Goal: Transaction & Acquisition: Purchase product/service

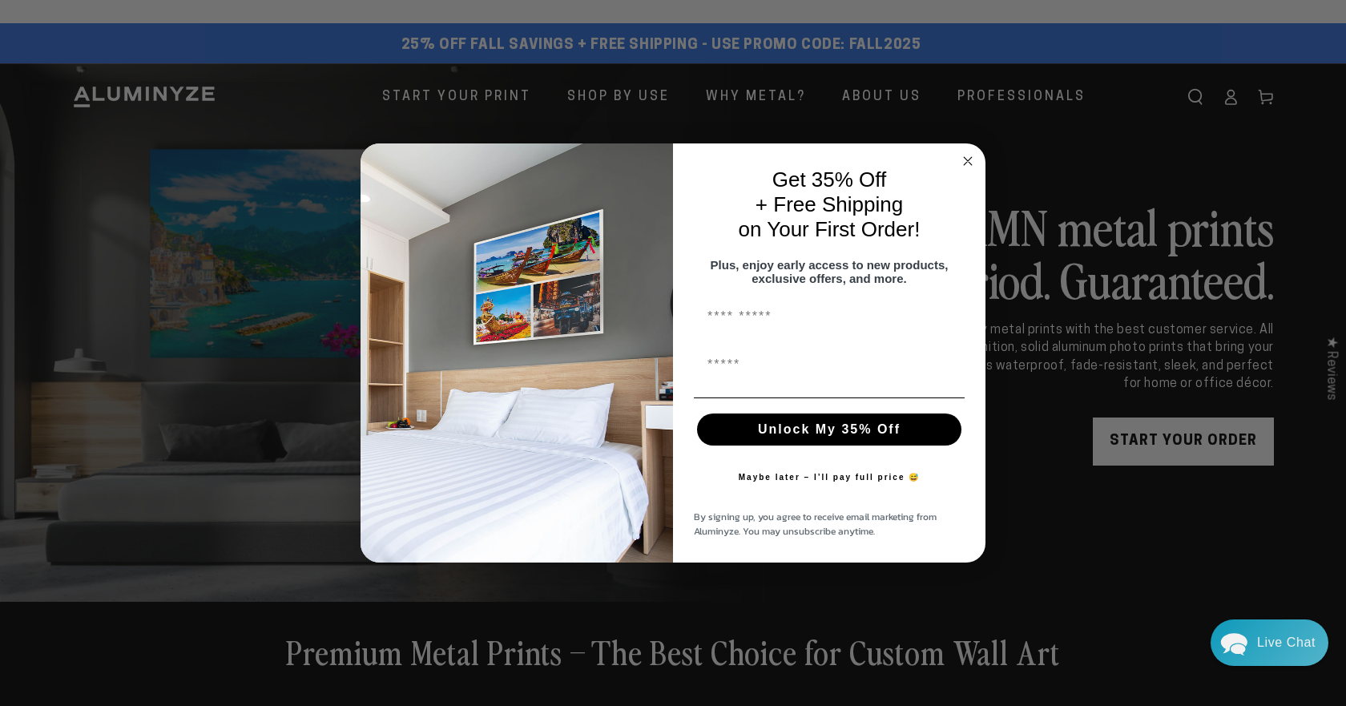
click at [1095, 30] on div "Close dialog Get 35% Off + Free Shipping on Your First Order! Plus, enjoy early…" at bounding box center [673, 353] width 1346 height 706
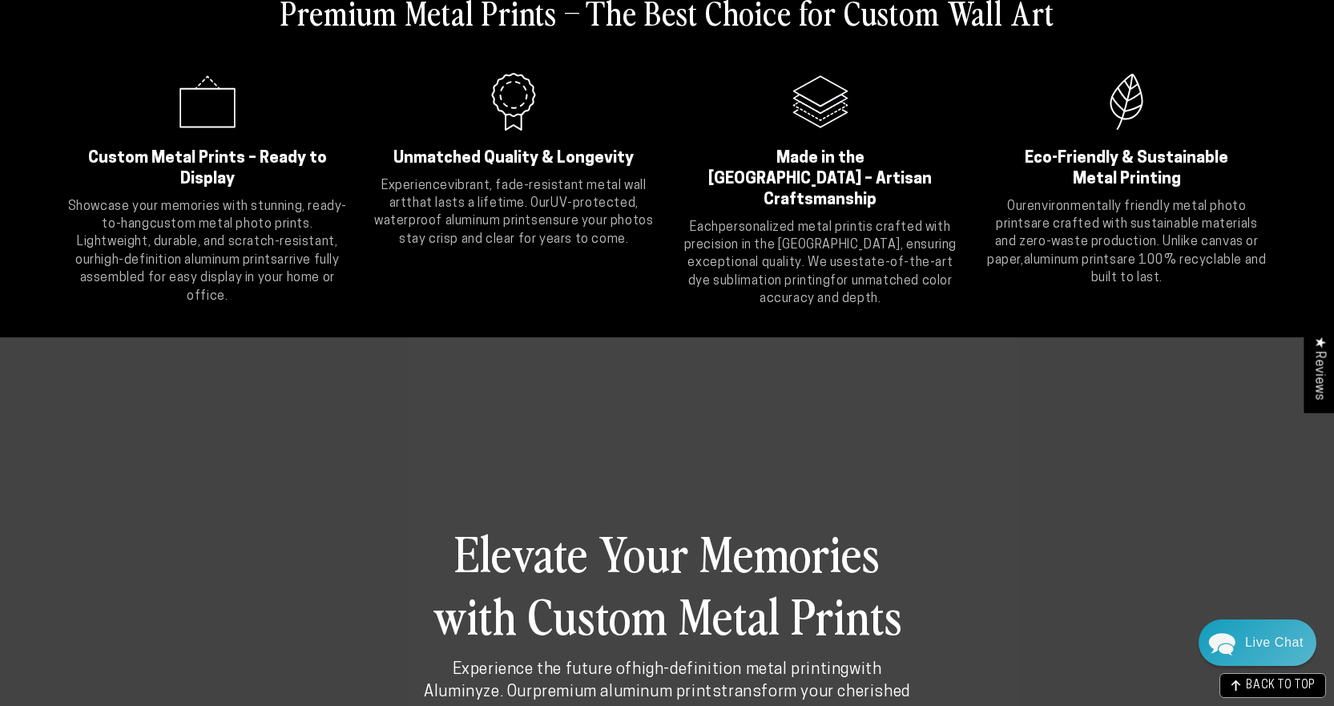
scroll to position [586, 0]
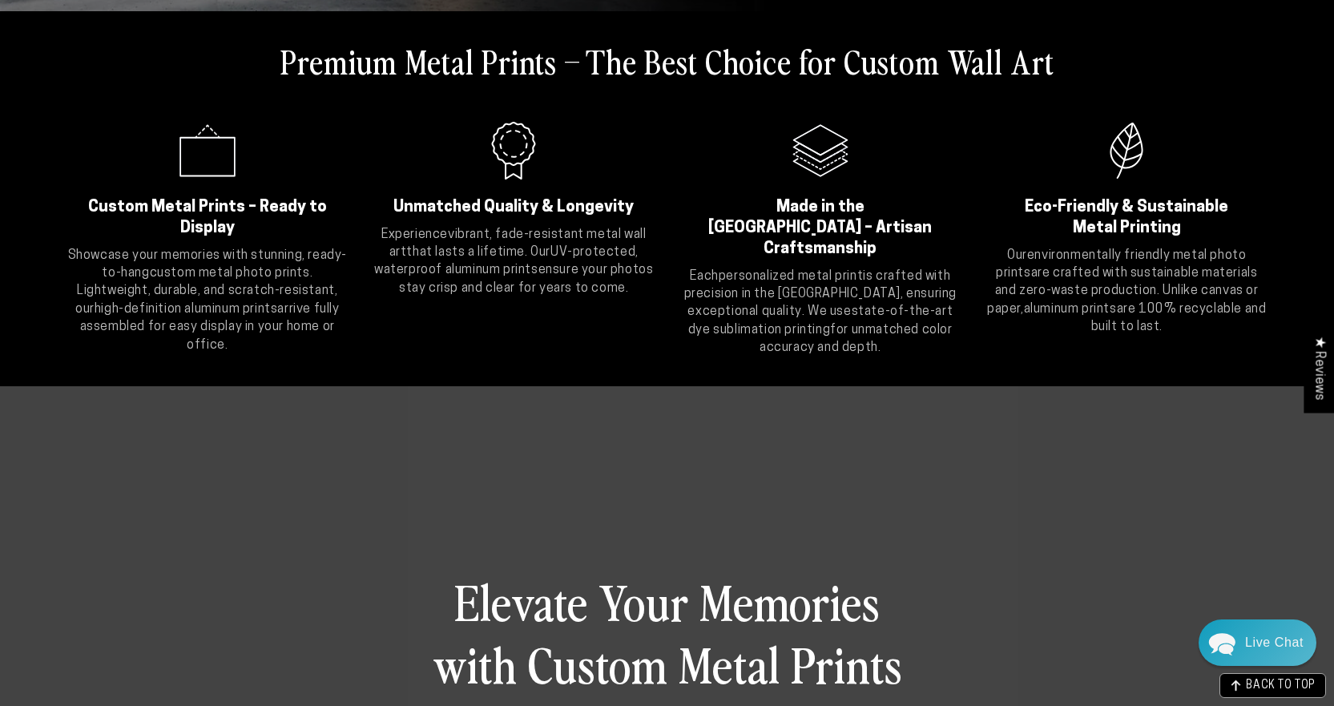
click at [201, 207] on h2 "Custom Metal Prints – Ready to Display" at bounding box center [208, 218] width 243 height 42
click at [203, 223] on h2 "Custom Metal Prints – Ready to Display" at bounding box center [208, 218] width 243 height 42
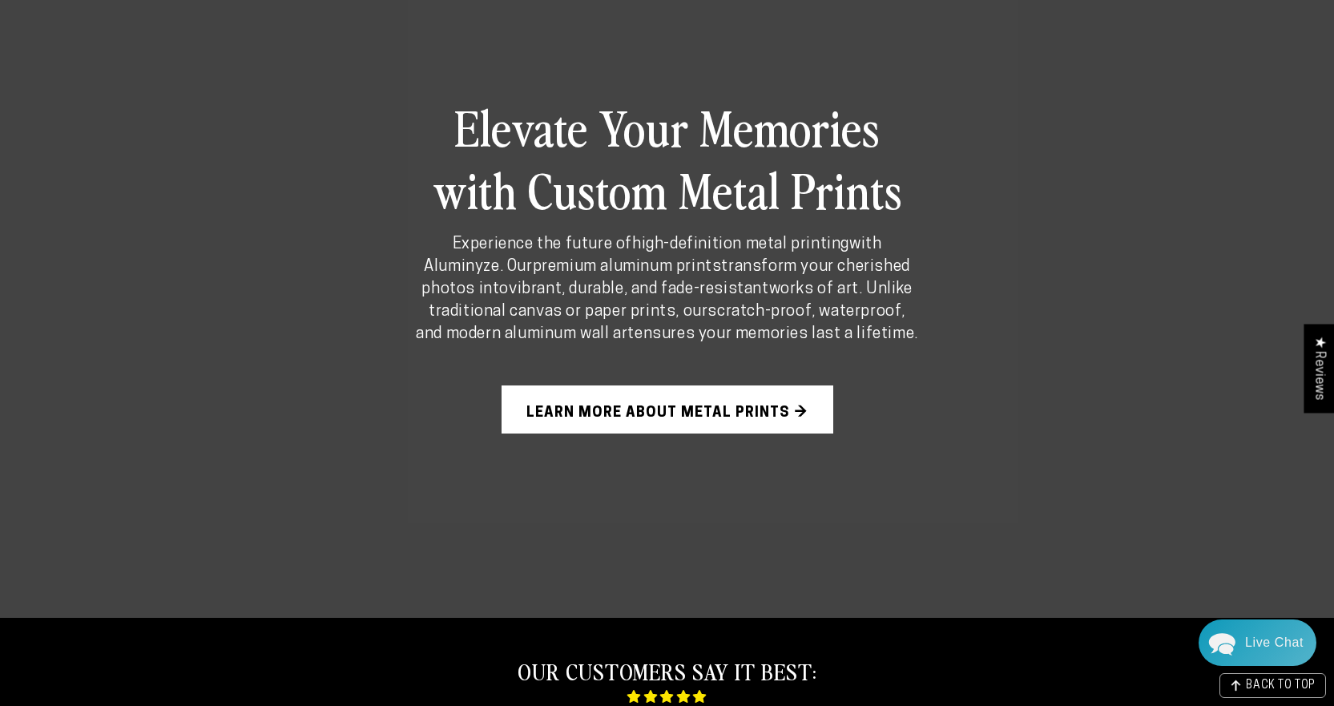
scroll to position [1146, 0]
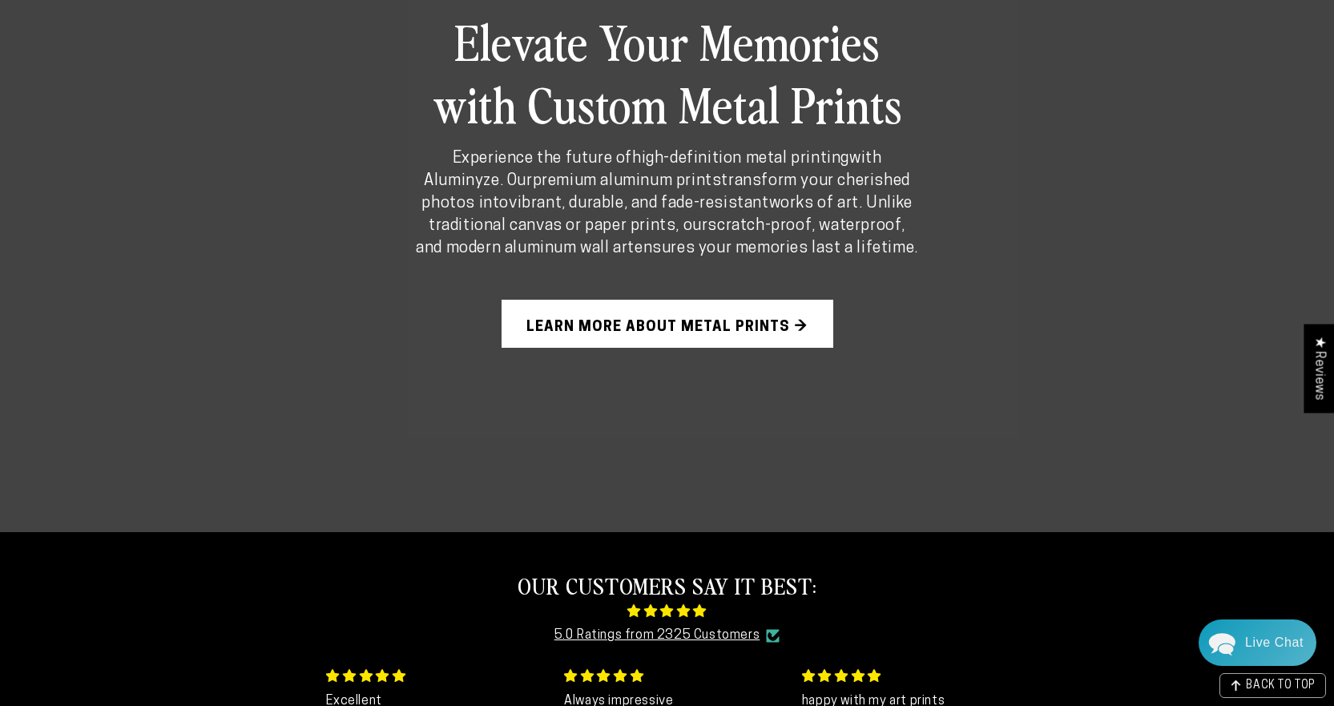
click at [784, 323] on link "Learn More About Metal Prints →" at bounding box center [667, 324] width 332 height 48
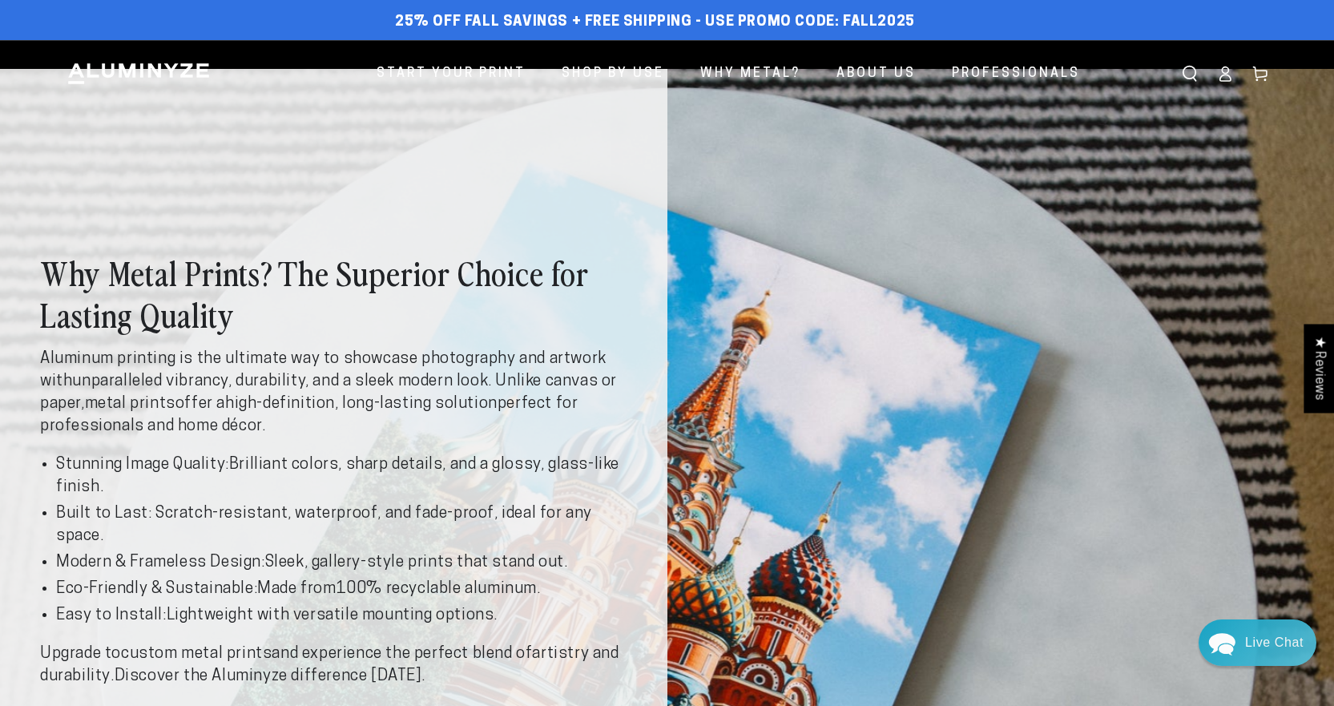
click at [1184, 69] on icon "Search our site" at bounding box center [1190, 74] width 16 height 16
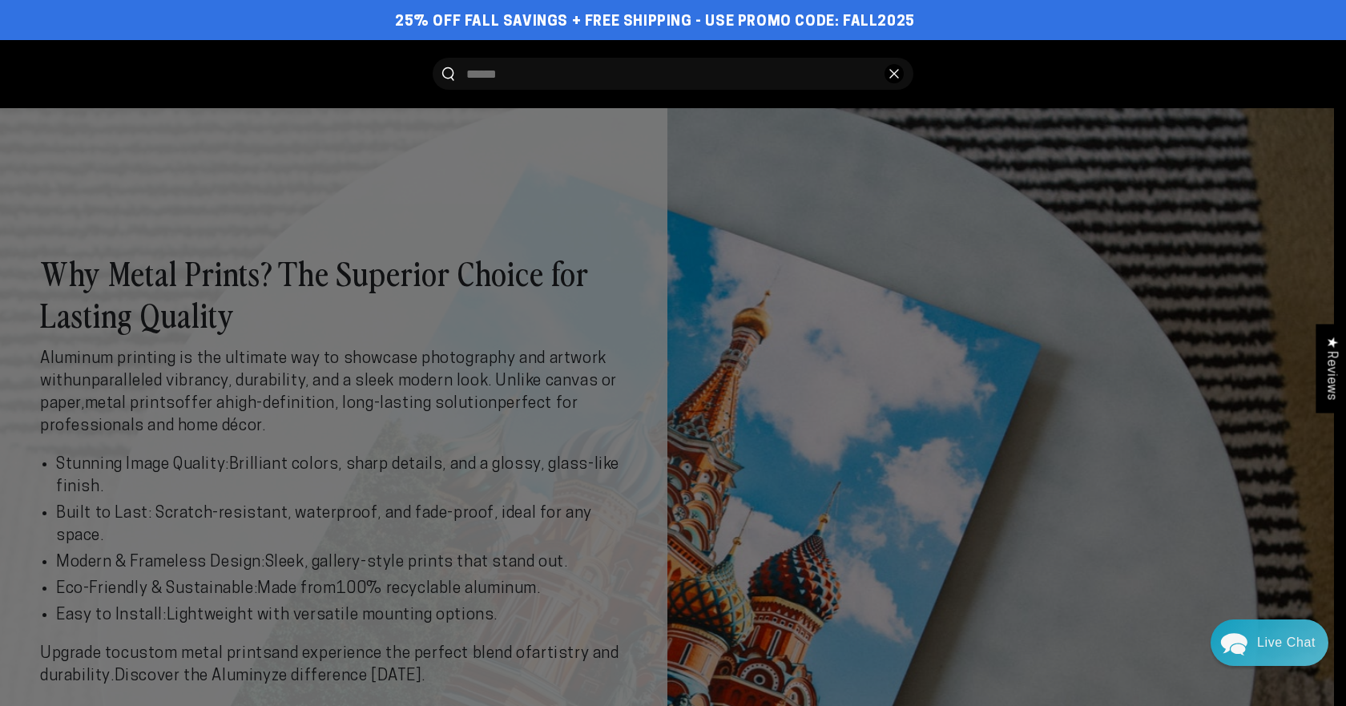
click at [481, 70] on input "Search our site" at bounding box center [669, 74] width 406 height 32
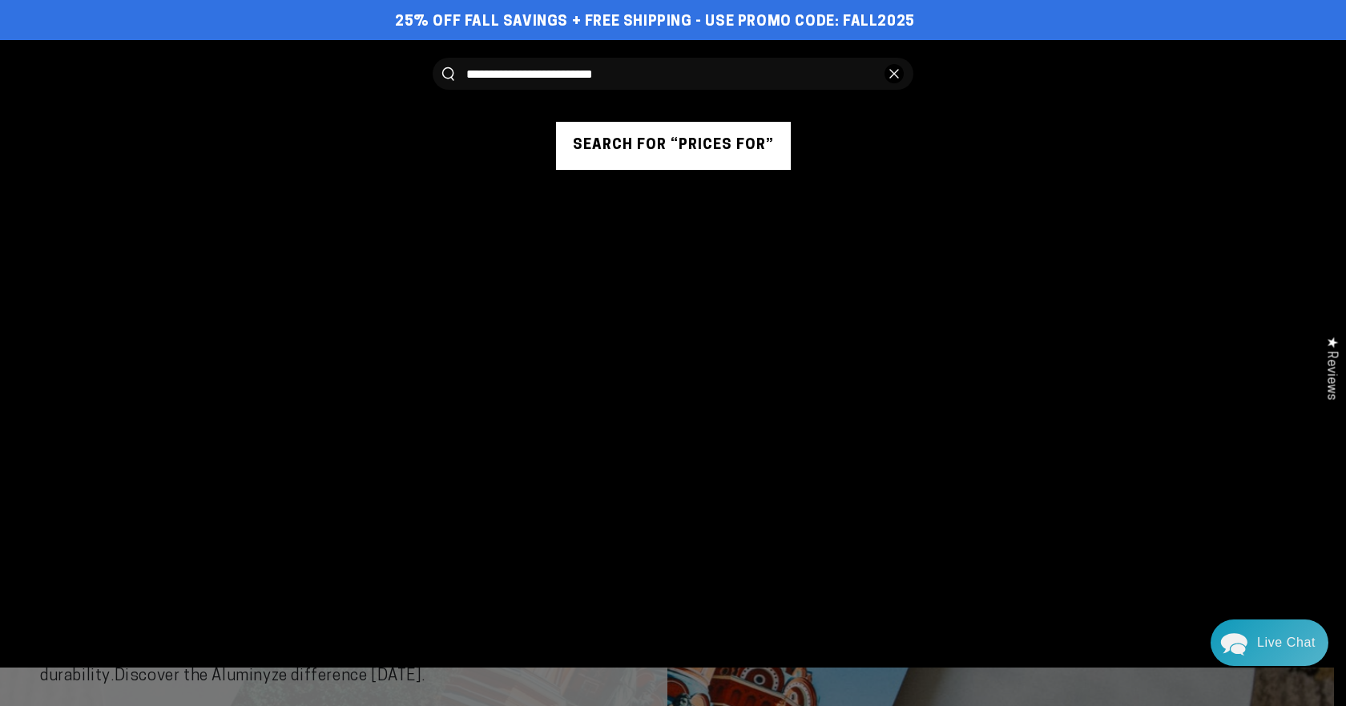
type input "**********"
click at [442, 67] on button "Search our site" at bounding box center [448, 74] width 12 height 14
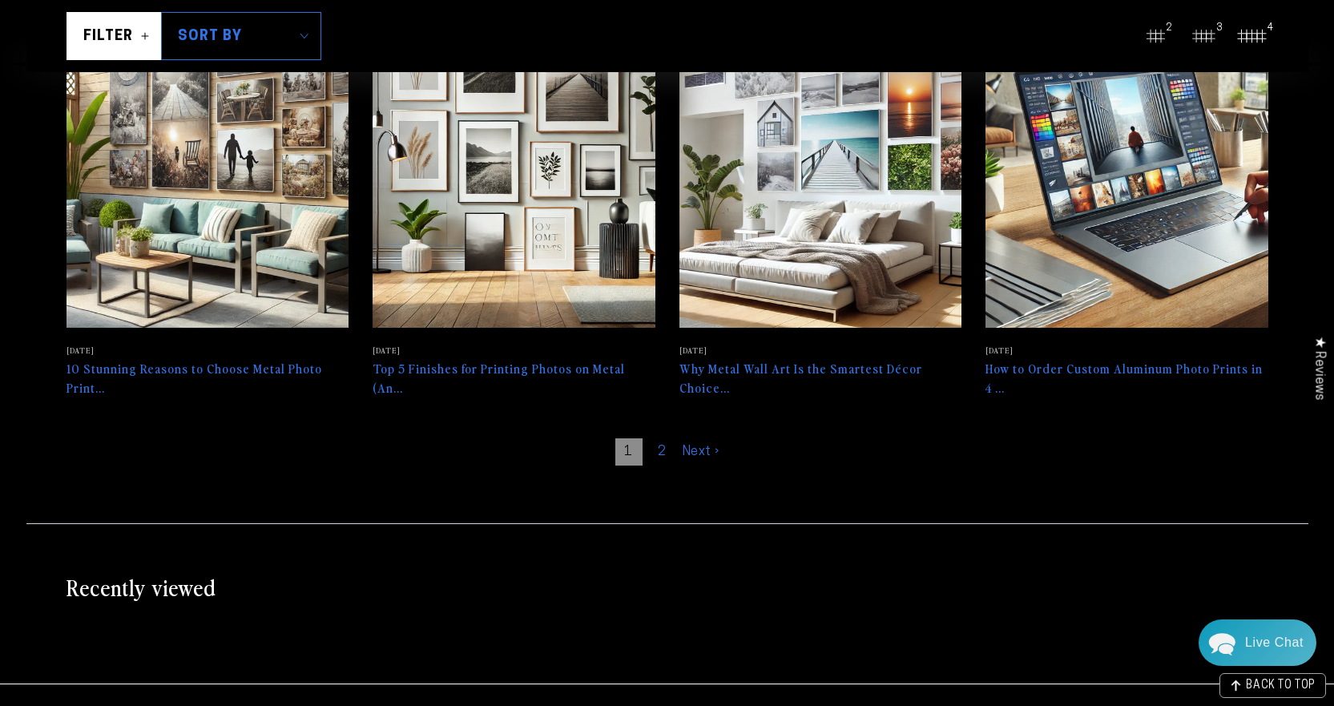
scroll to position [902, 0]
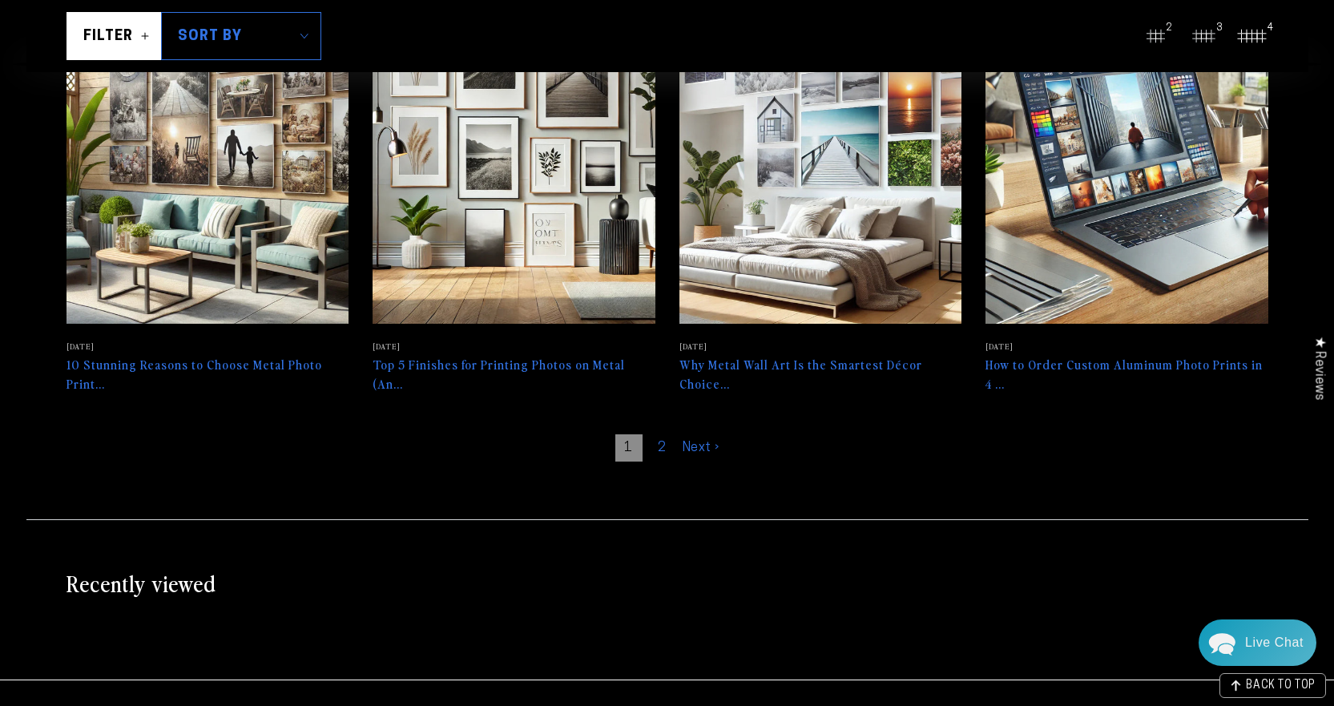
click at [663, 434] on link "2" at bounding box center [662, 447] width 27 height 27
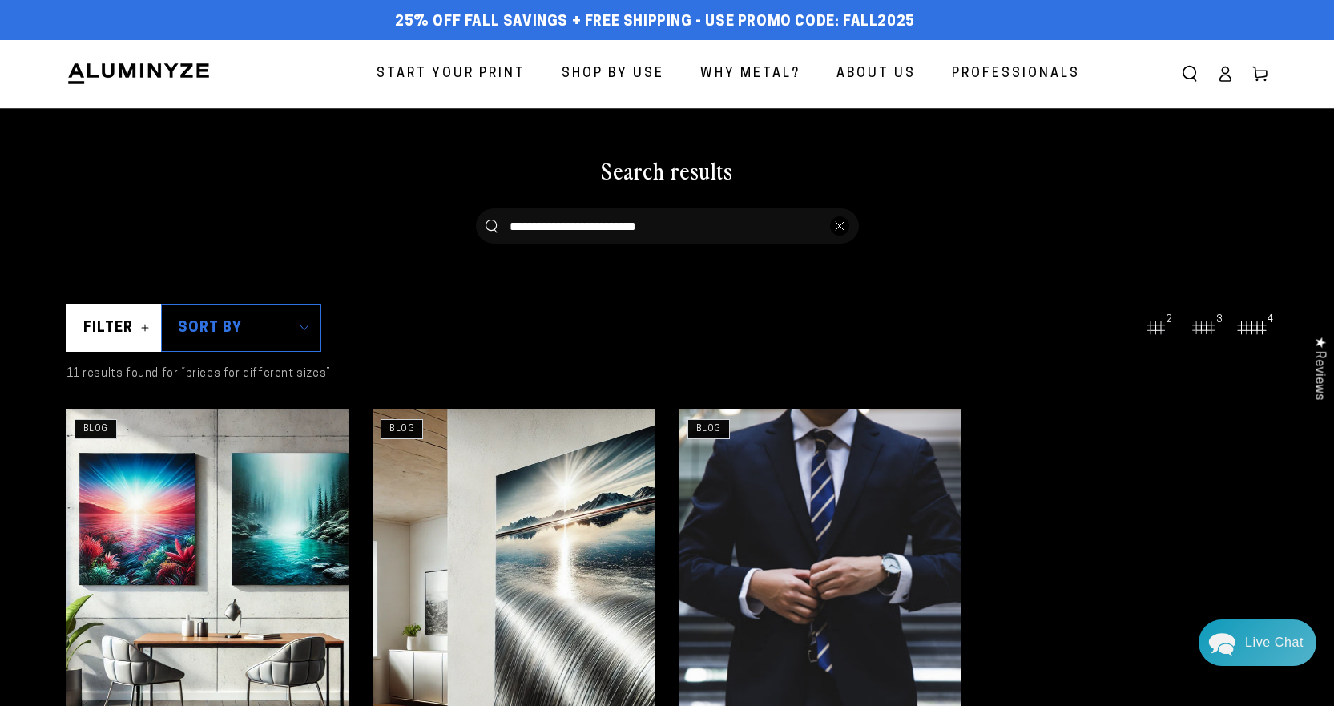
click at [1190, 66] on use "Search our site" at bounding box center [1188, 73] width 13 height 14
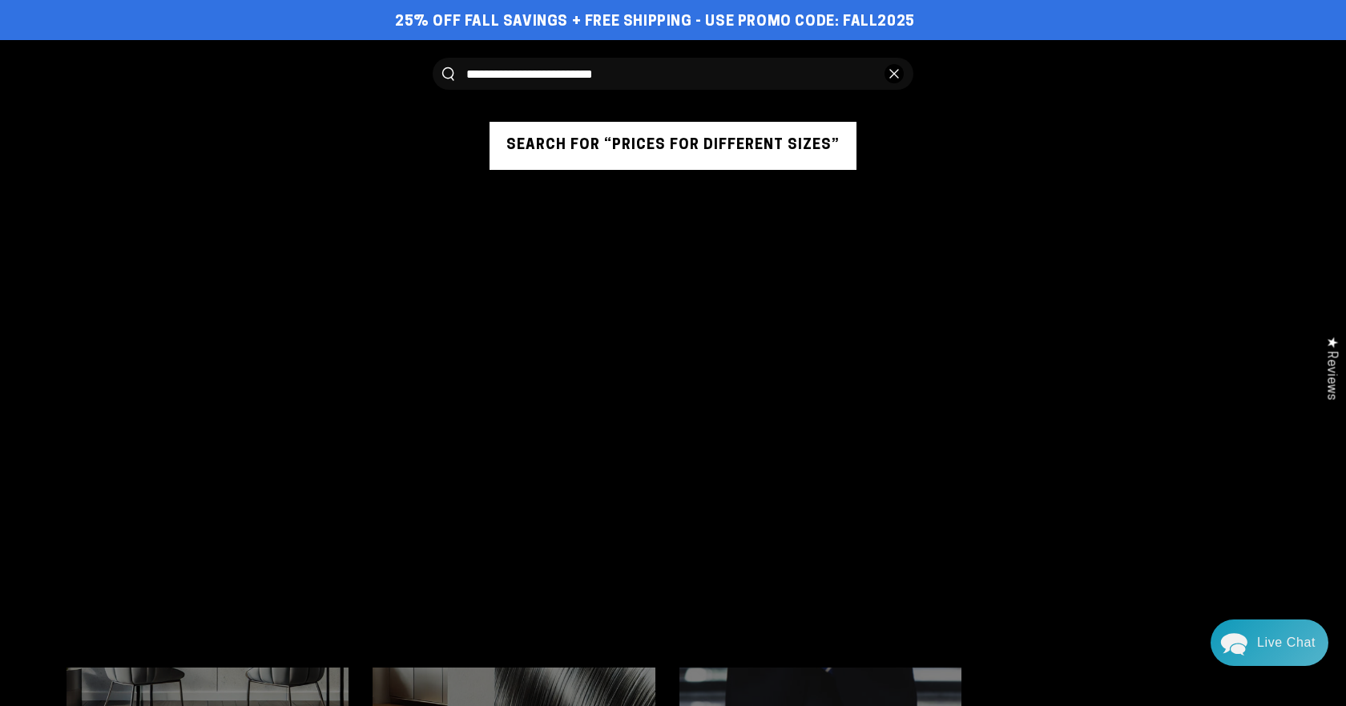
click at [544, 139] on button "Search for “prices for different sizes”" at bounding box center [672, 146] width 367 height 48
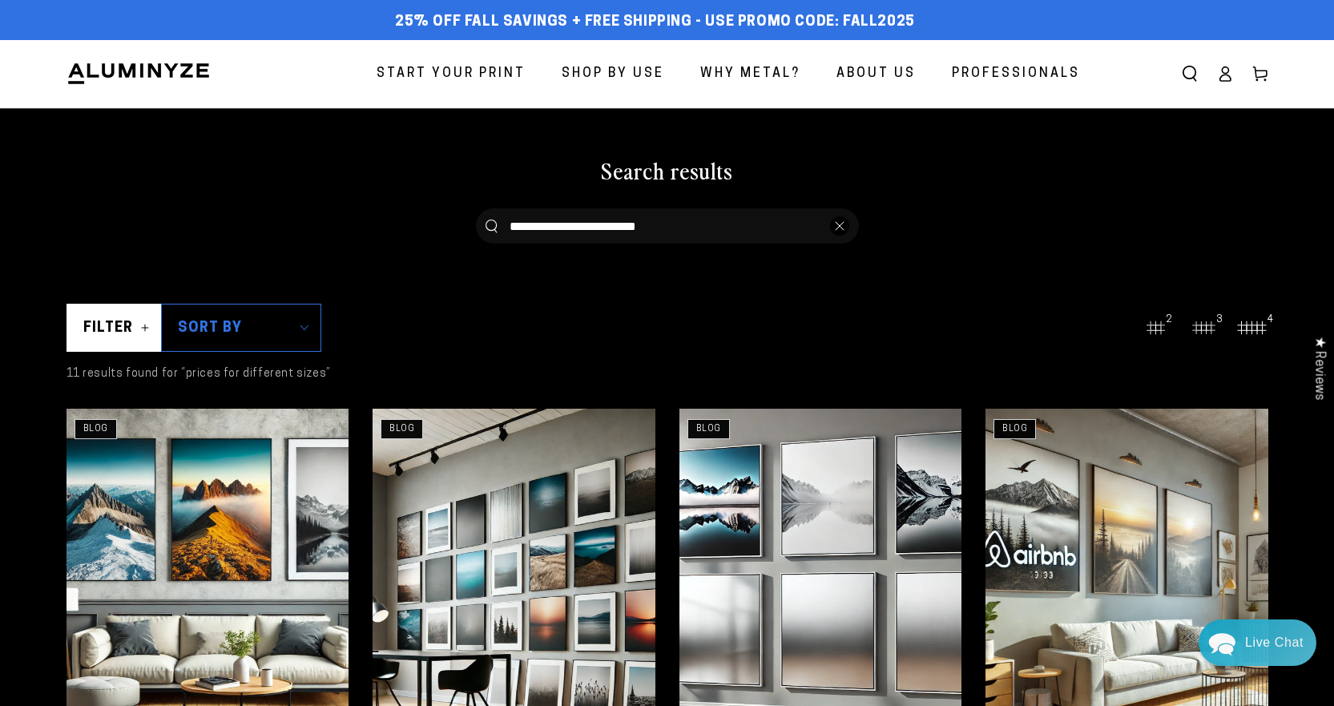
click at [834, 223] on button "Close" at bounding box center [839, 225] width 19 height 19
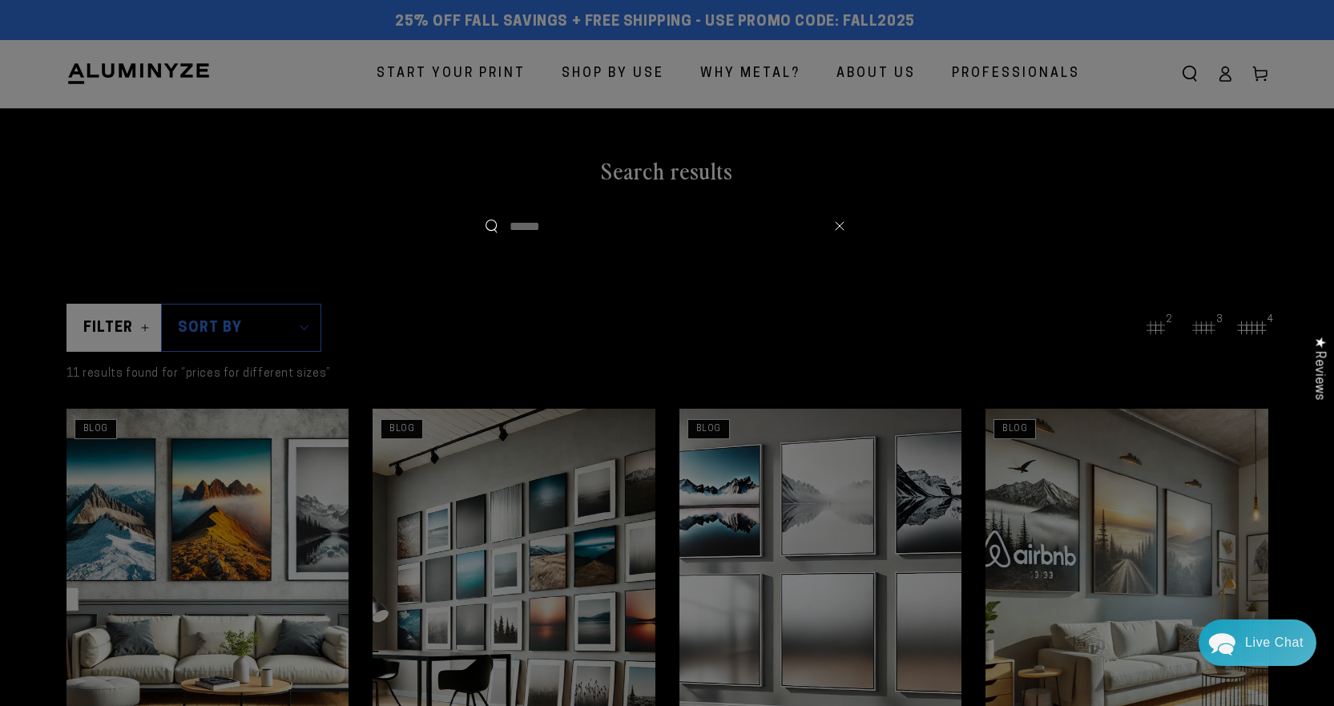
click at [524, 228] on input "Search our site" at bounding box center [663, 226] width 308 height 32
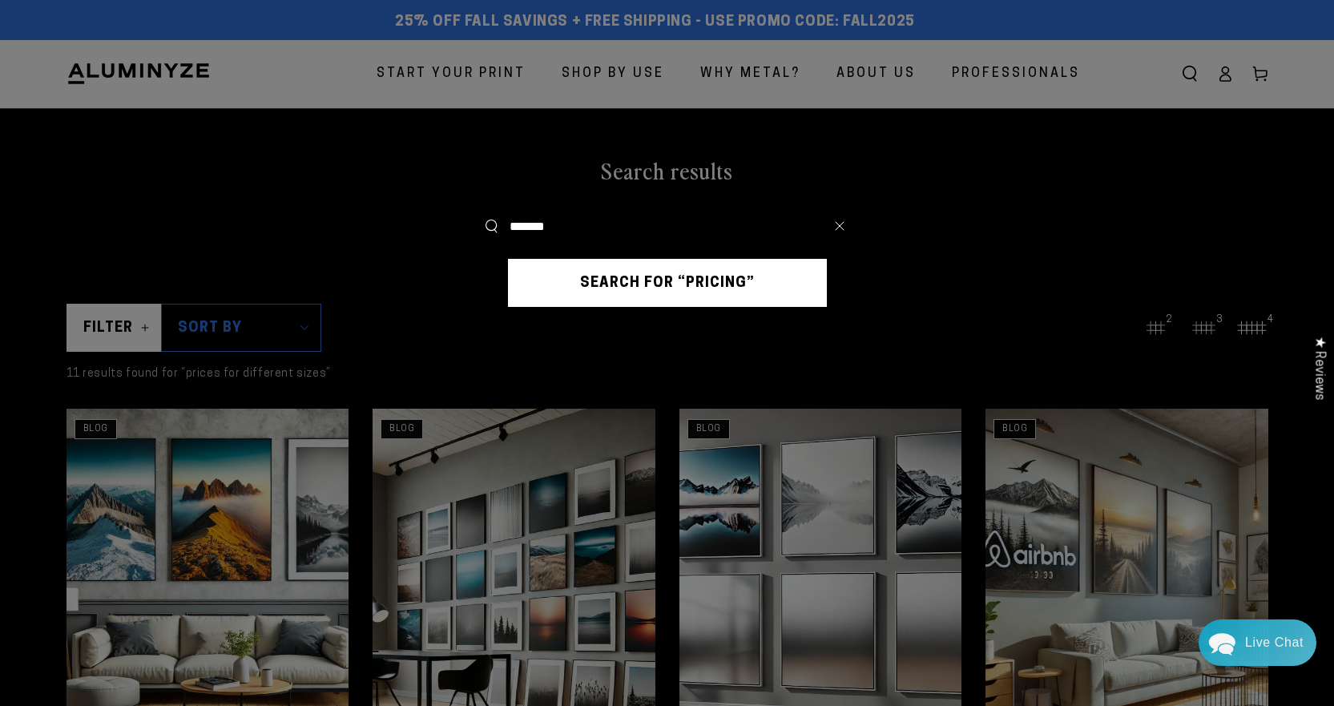
type input "*******"
click at [485, 220] on button "Search our site" at bounding box center [491, 227] width 12 height 14
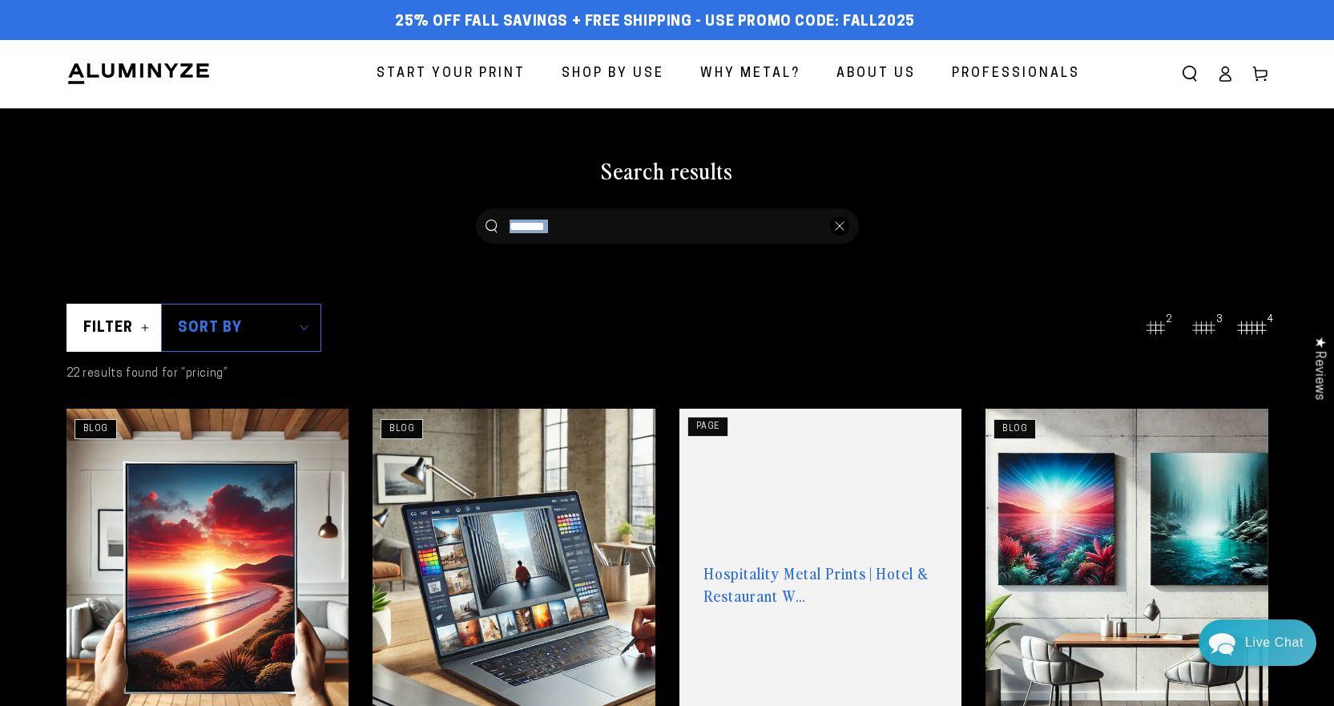
drag, startPoint x: 1332, startPoint y: 123, endPoint x: 1284, endPoint y: 242, distance: 128.7
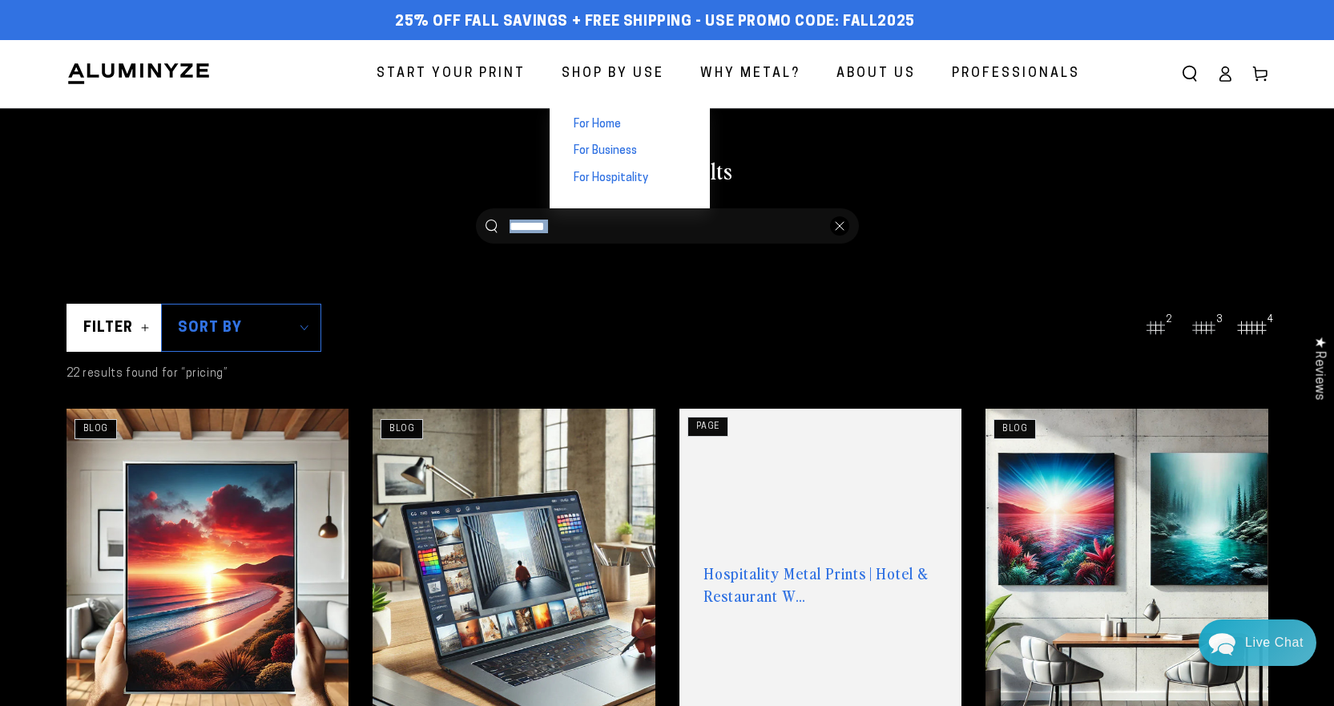
click at [607, 118] on span "For Home" at bounding box center [597, 125] width 47 height 16
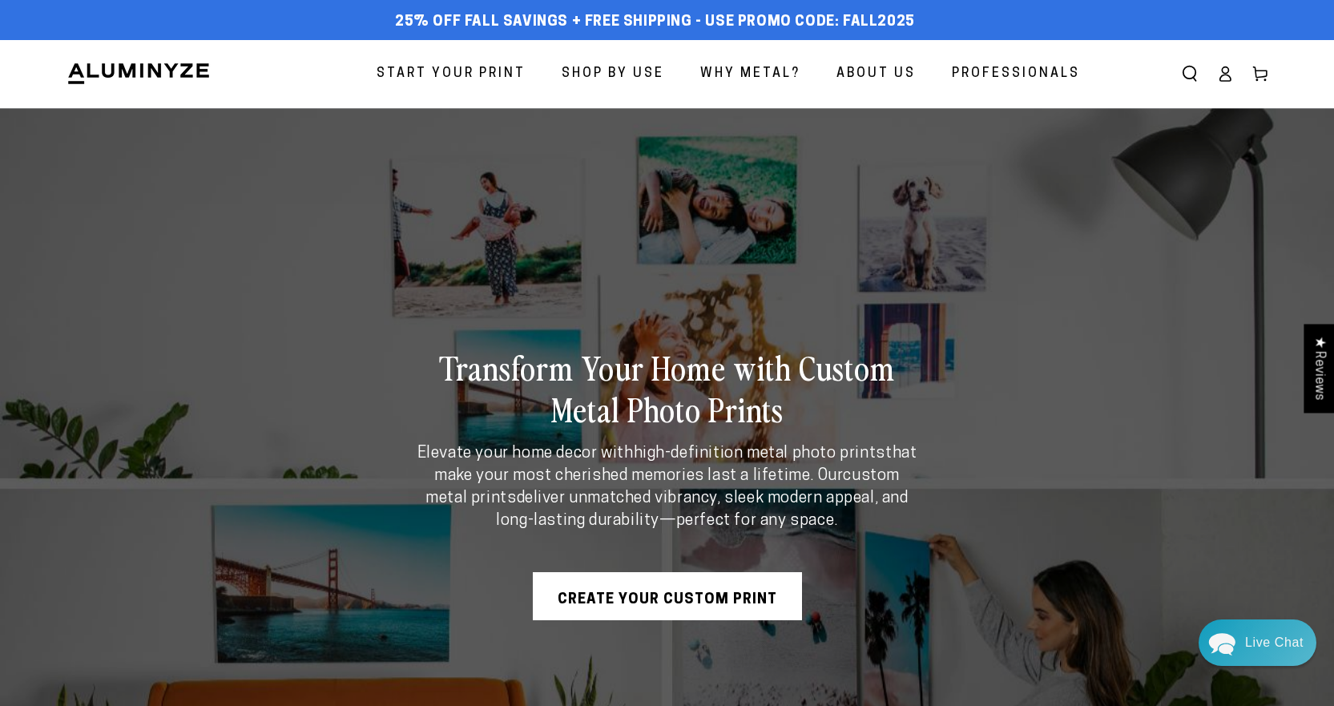
click at [689, 588] on link "Create Your Custom Print" at bounding box center [667, 596] width 269 height 48
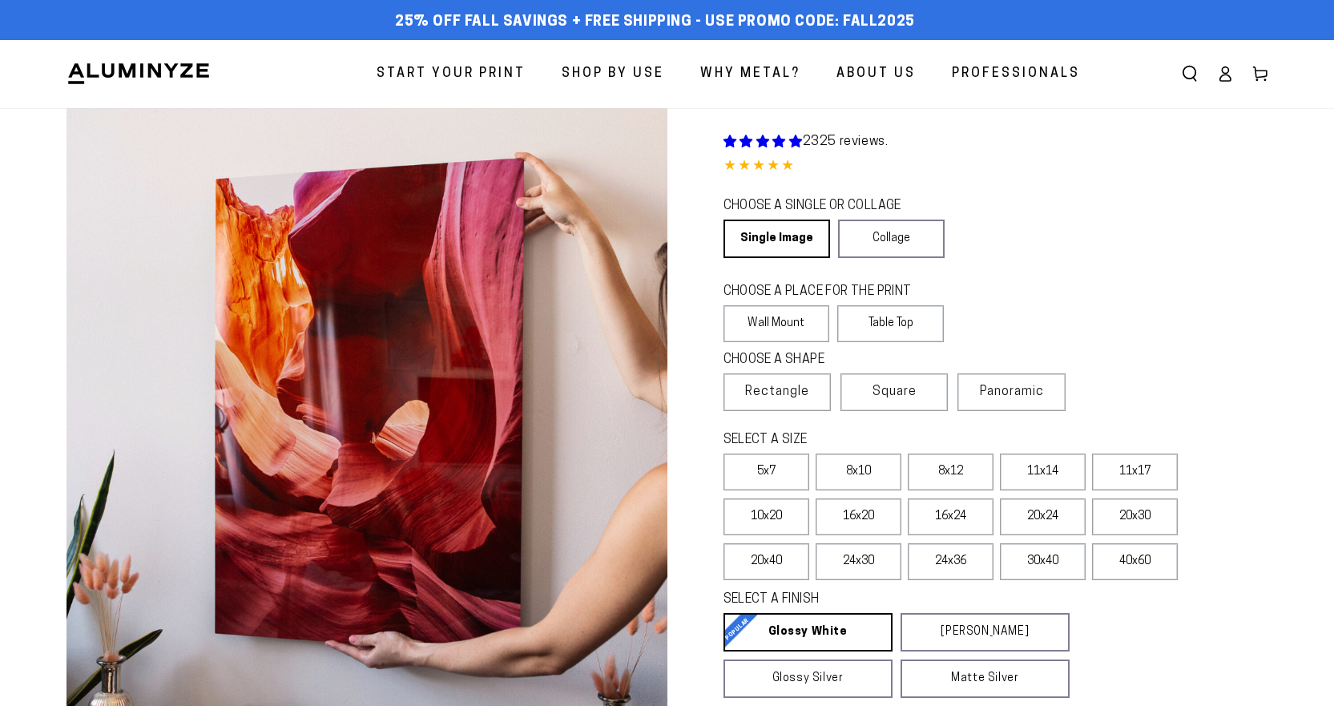
select select "**********"
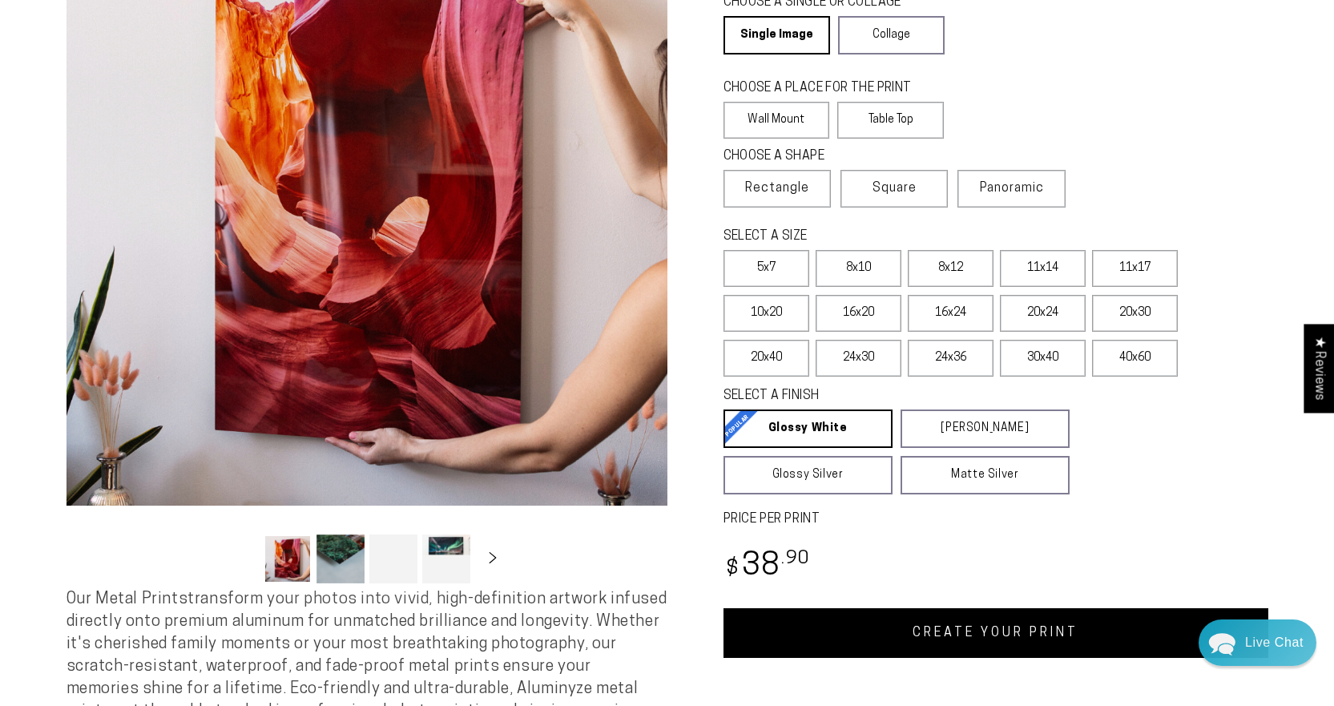
scroll to position [243, 0]
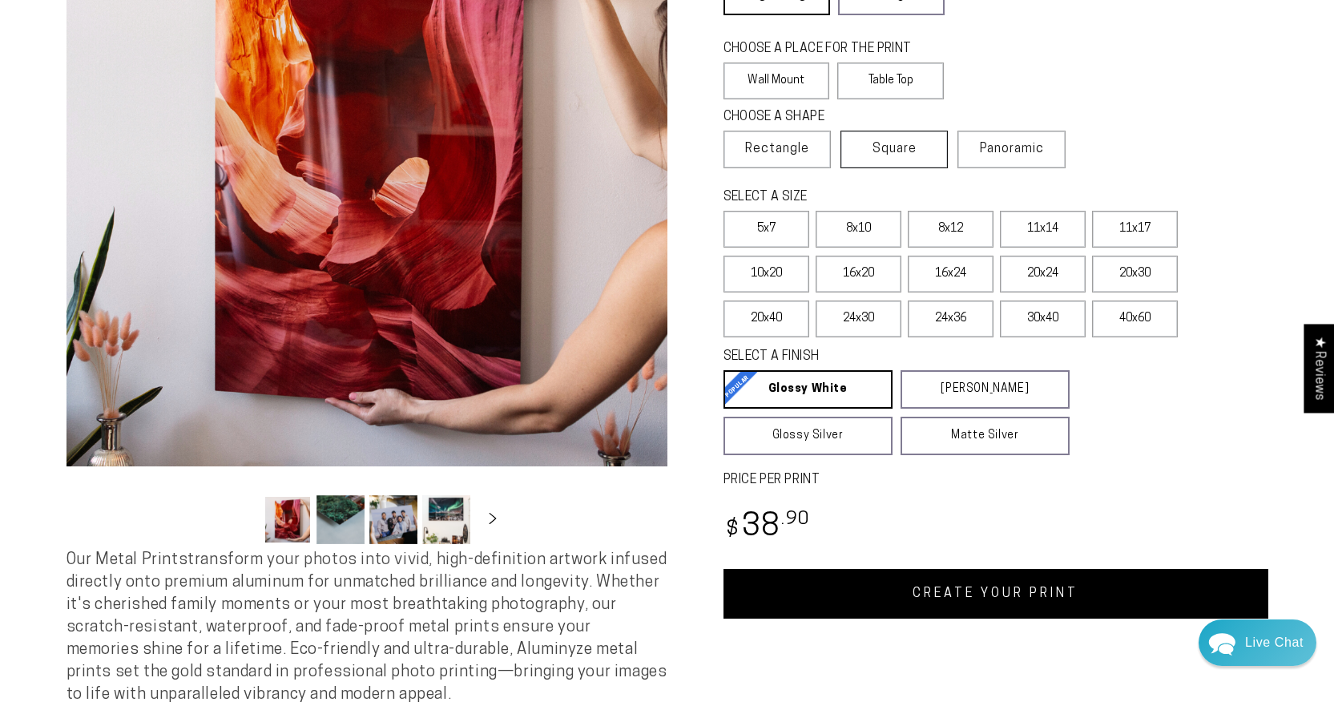
click at [880, 147] on span "Square" at bounding box center [894, 148] width 44 height 19
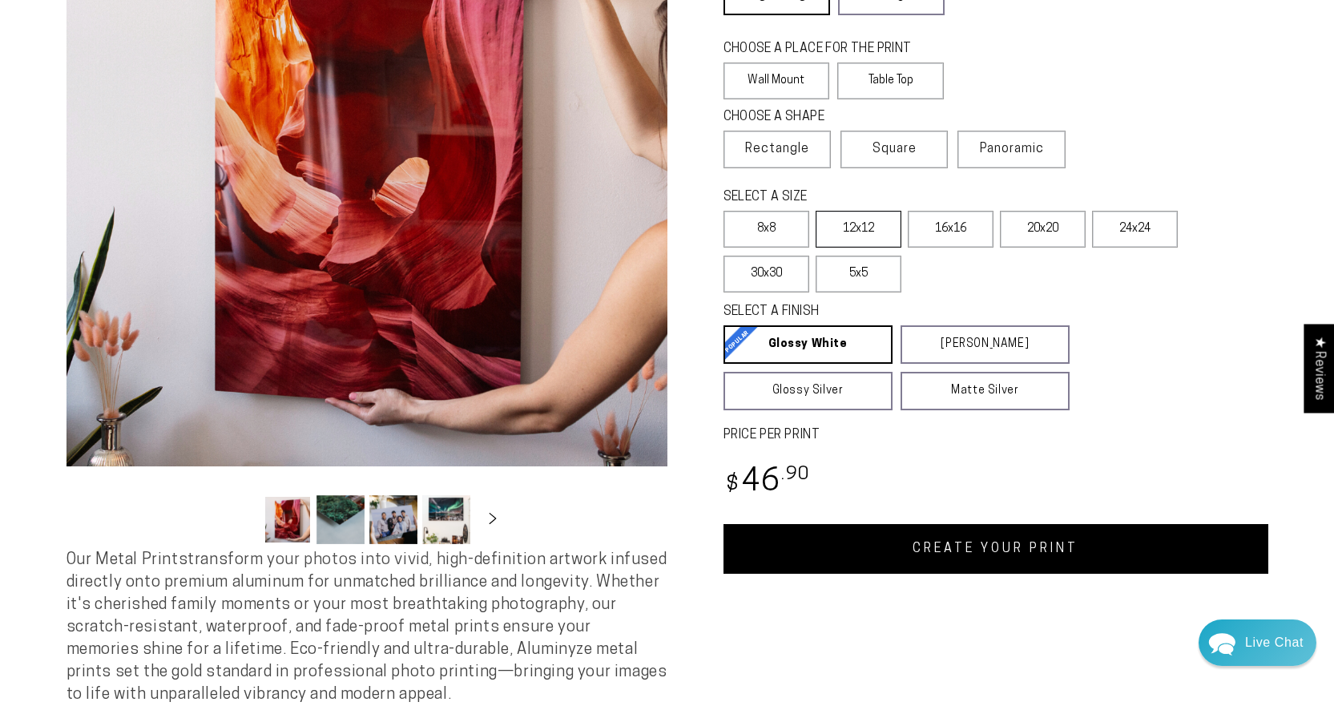
click at [868, 220] on label "12x12" at bounding box center [859, 229] width 86 height 37
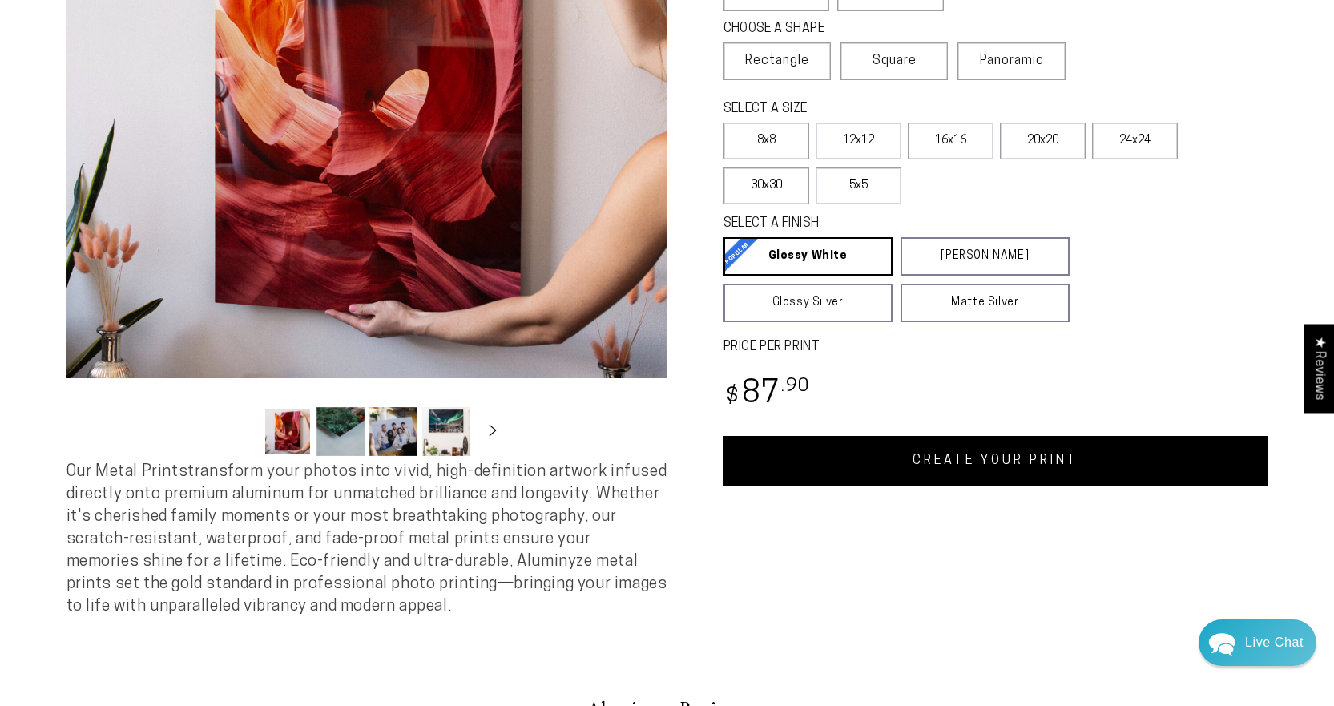
scroll to position [283, 0]
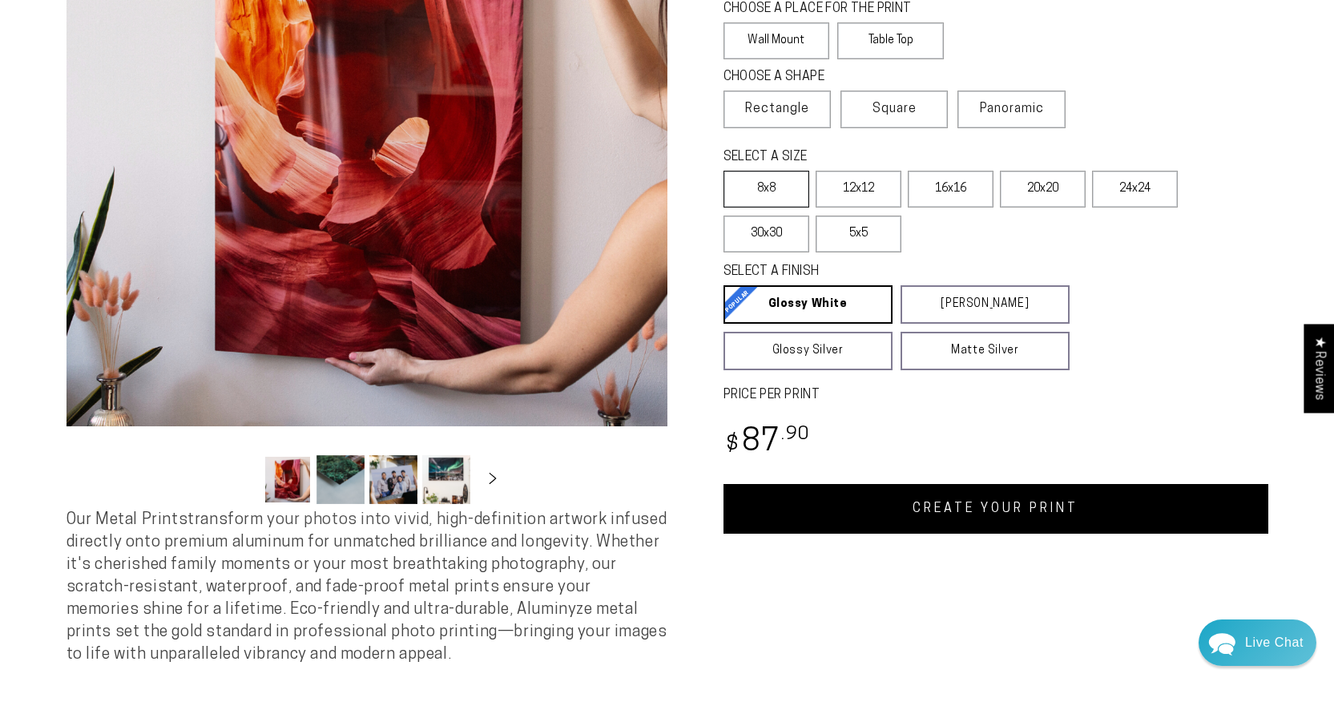
click at [758, 183] on label "8x8" at bounding box center [766, 189] width 86 height 37
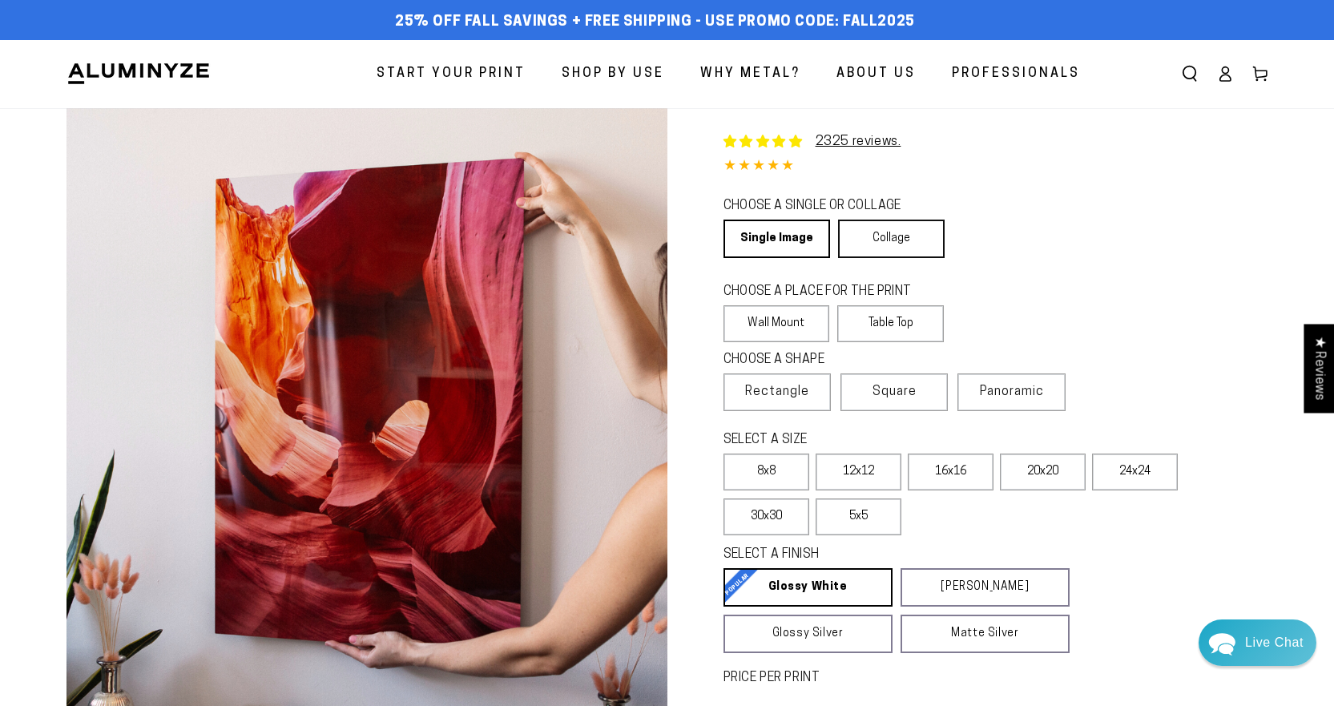
click at [900, 237] on link "Collage" at bounding box center [891, 239] width 107 height 38
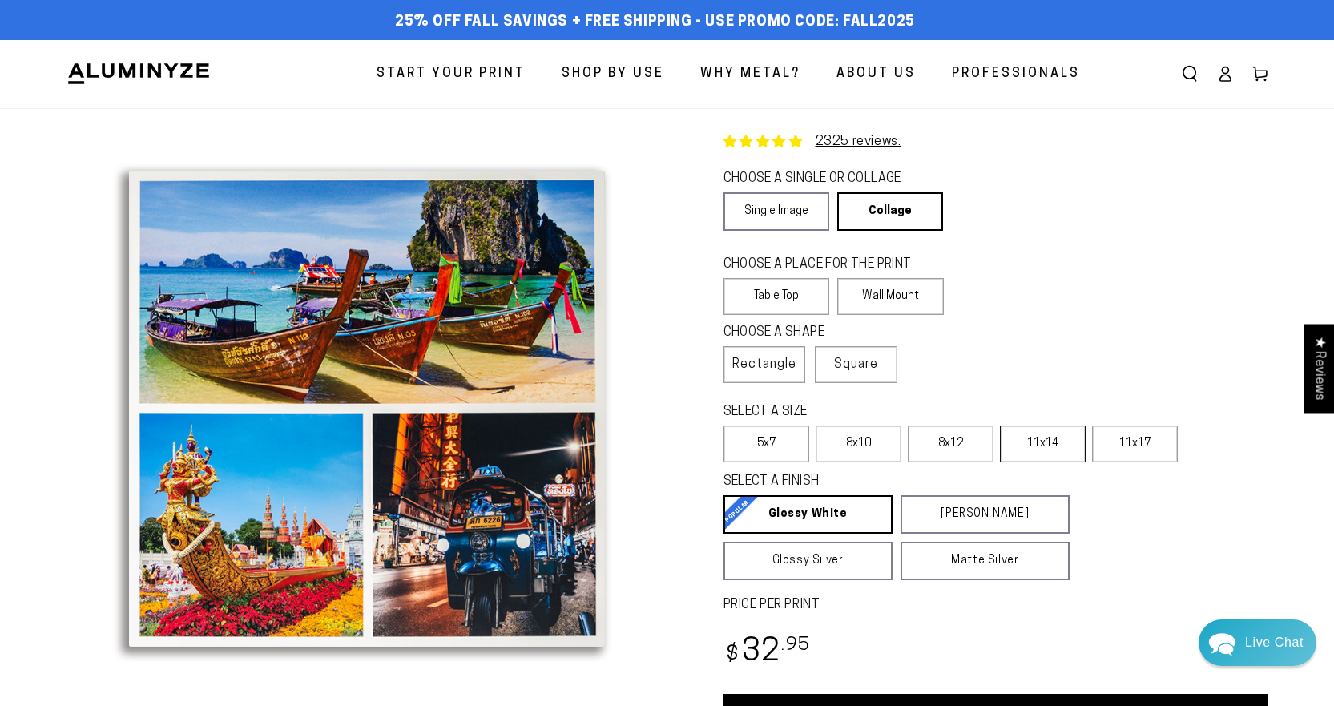
click at [1053, 441] on label "11x14" at bounding box center [1043, 443] width 86 height 37
click at [864, 439] on label "8x10" at bounding box center [859, 443] width 86 height 37
click at [950, 430] on label "8x12" at bounding box center [951, 443] width 86 height 37
click at [1041, 445] on label "11x14" at bounding box center [1043, 443] width 86 height 37
click at [840, 370] on span "Square" at bounding box center [856, 364] width 44 height 19
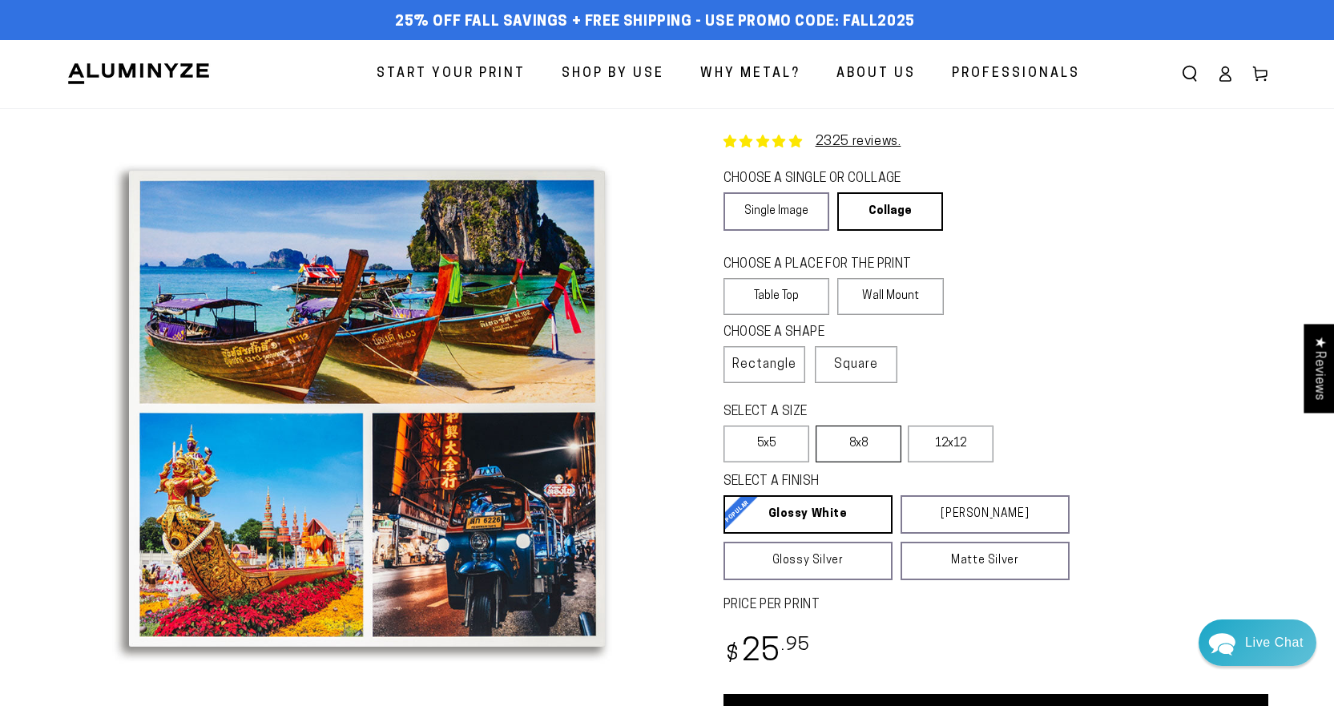
click at [844, 437] on label "8x8" at bounding box center [859, 443] width 86 height 37
click at [957, 441] on label "12x12" at bounding box center [951, 443] width 86 height 37
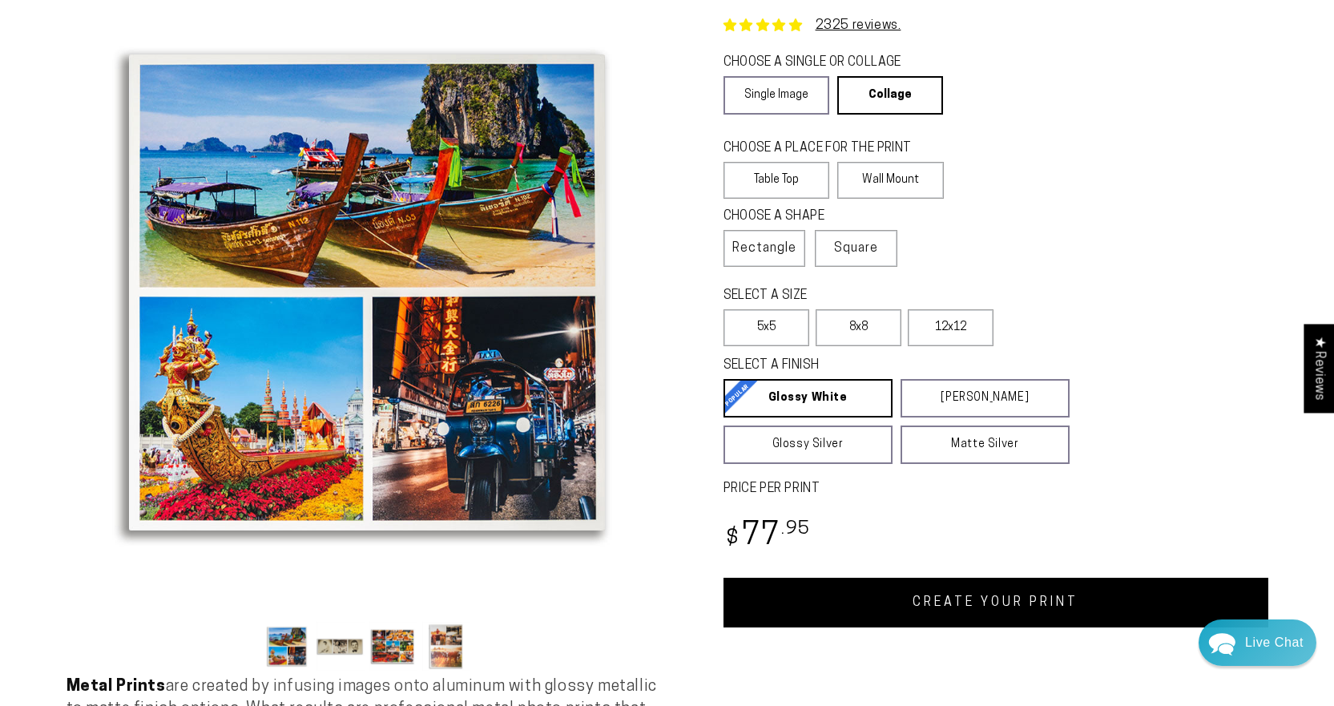
scroll to position [124, 0]
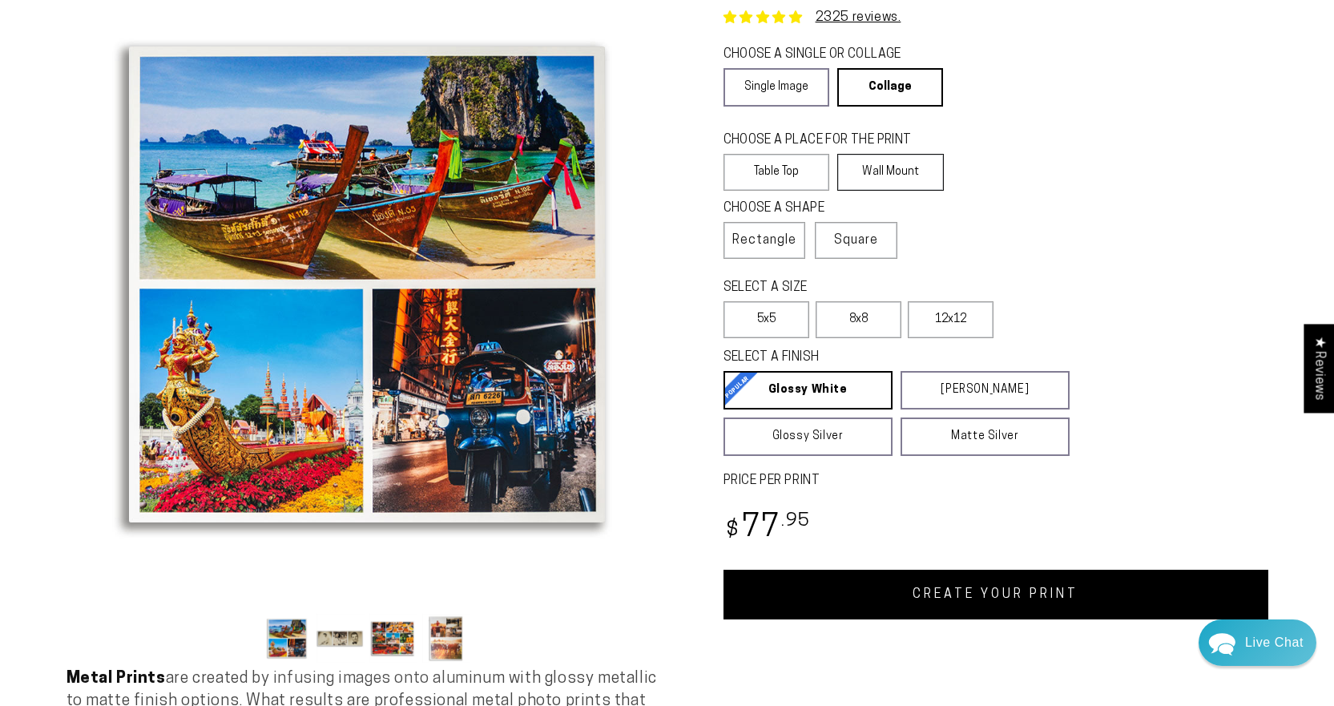
click at [895, 161] on label "Wall Mount" at bounding box center [890, 172] width 107 height 37
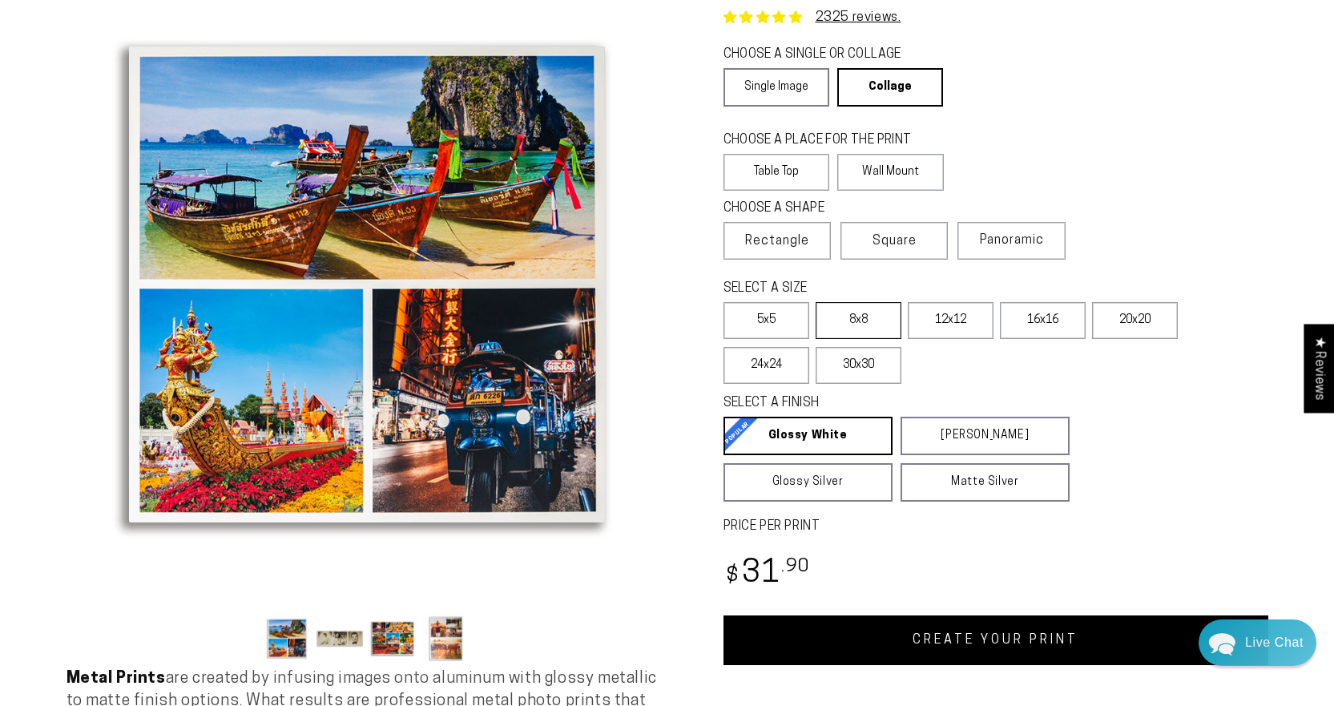
click at [863, 319] on label "8x8" at bounding box center [859, 320] width 86 height 37
click at [938, 308] on label "12x12" at bounding box center [951, 320] width 86 height 37
click at [864, 317] on label "8x8" at bounding box center [859, 320] width 86 height 37
click at [957, 320] on label "12x12" at bounding box center [951, 320] width 86 height 37
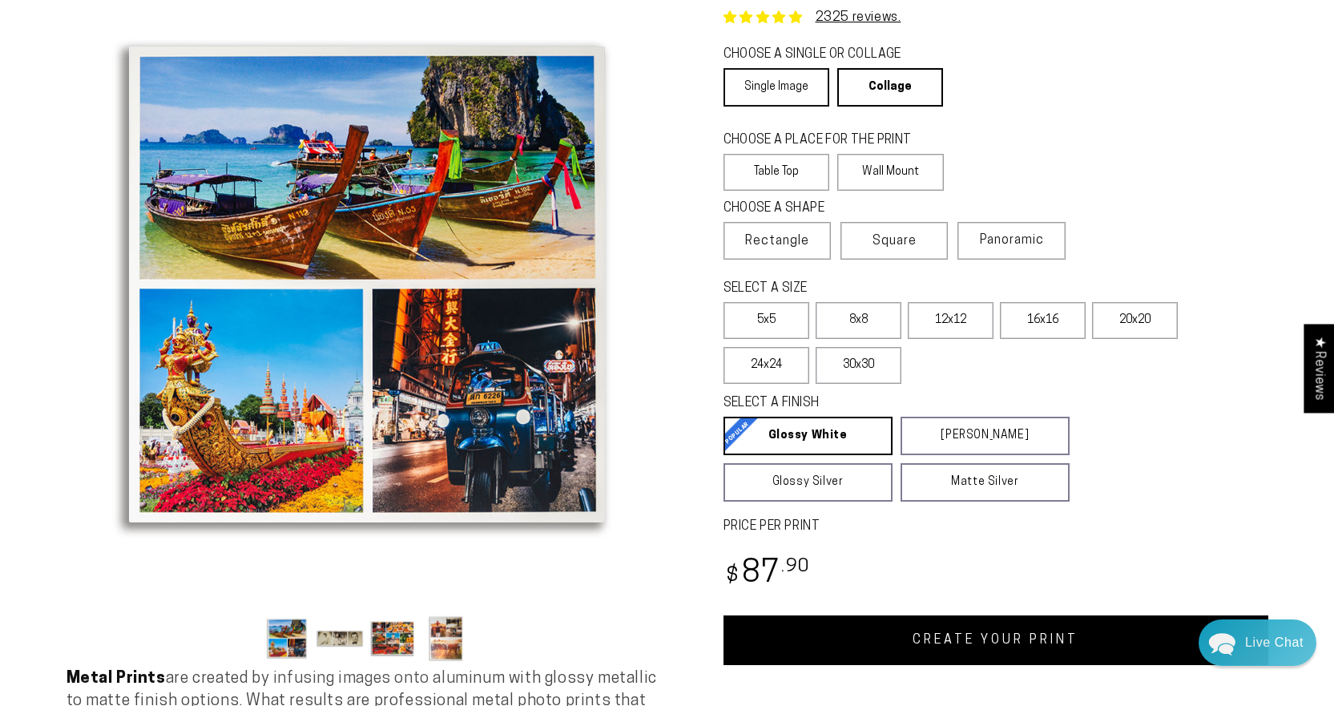
click at [752, 92] on link "Single Image" at bounding box center [776, 87] width 106 height 38
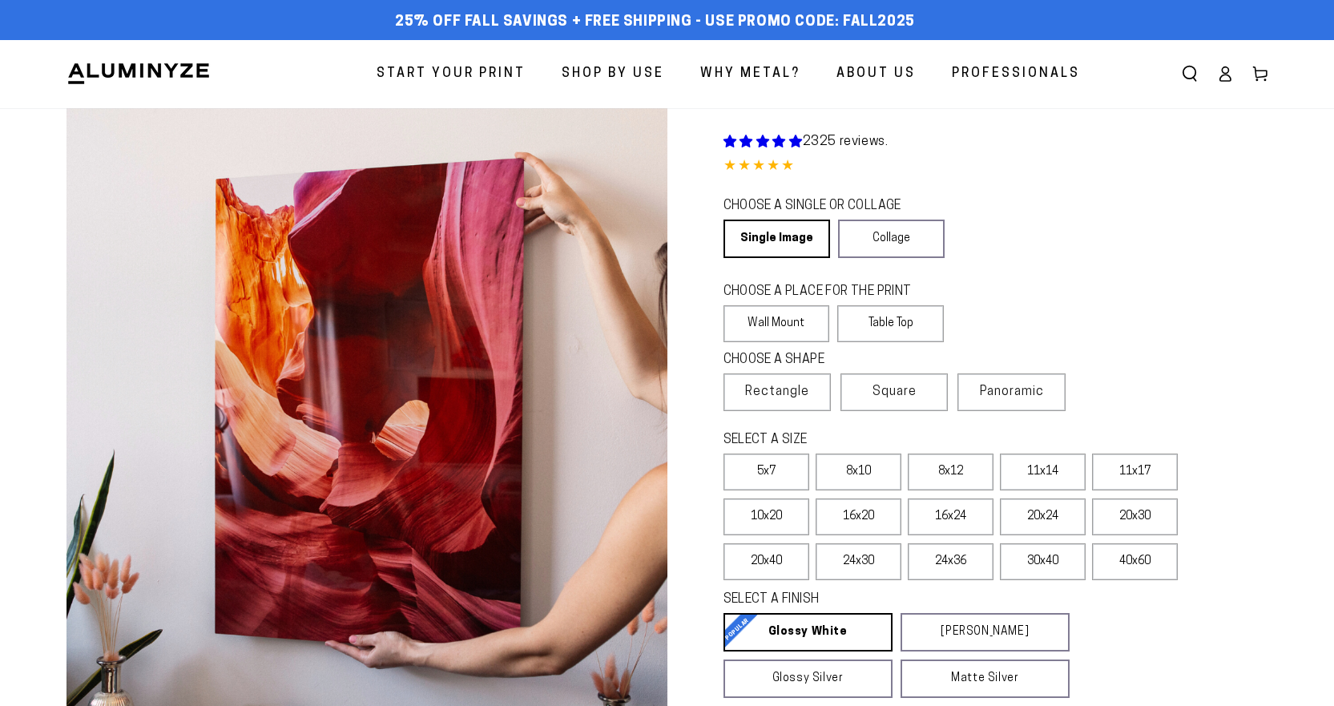
select select "**********"
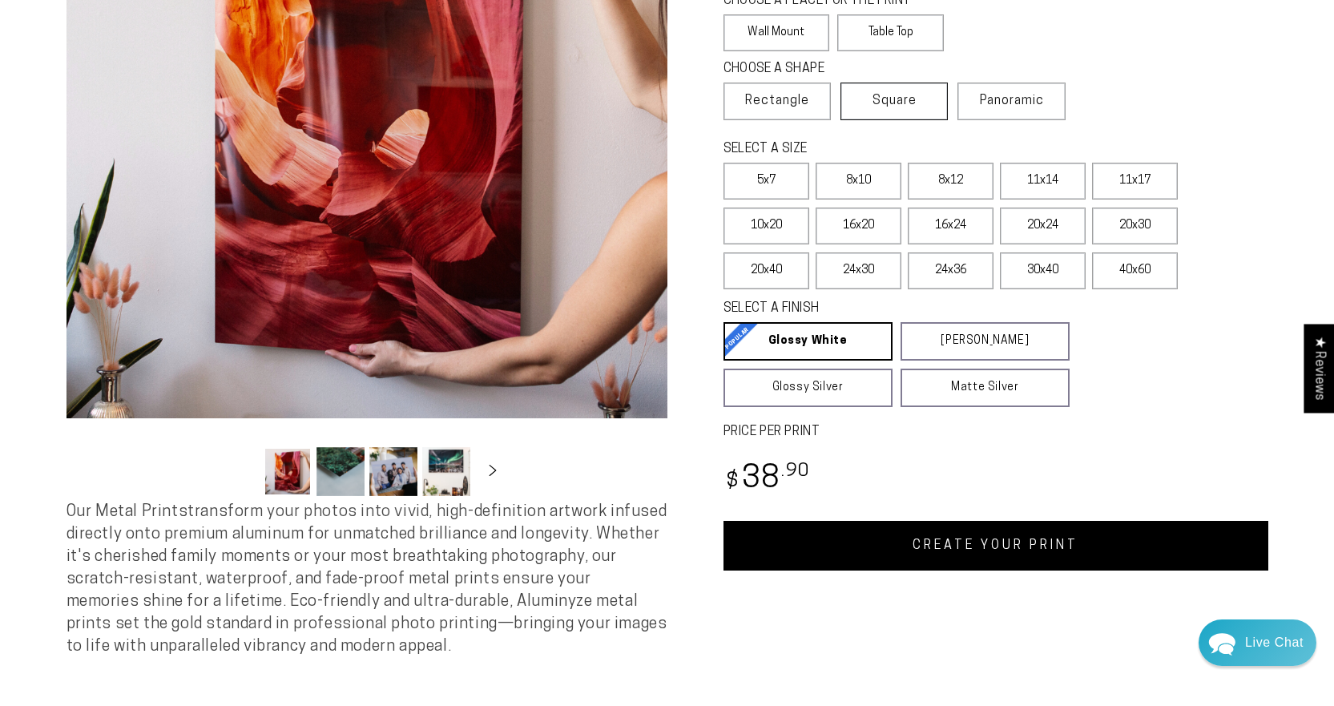
click at [908, 95] on span "Square" at bounding box center [894, 100] width 44 height 19
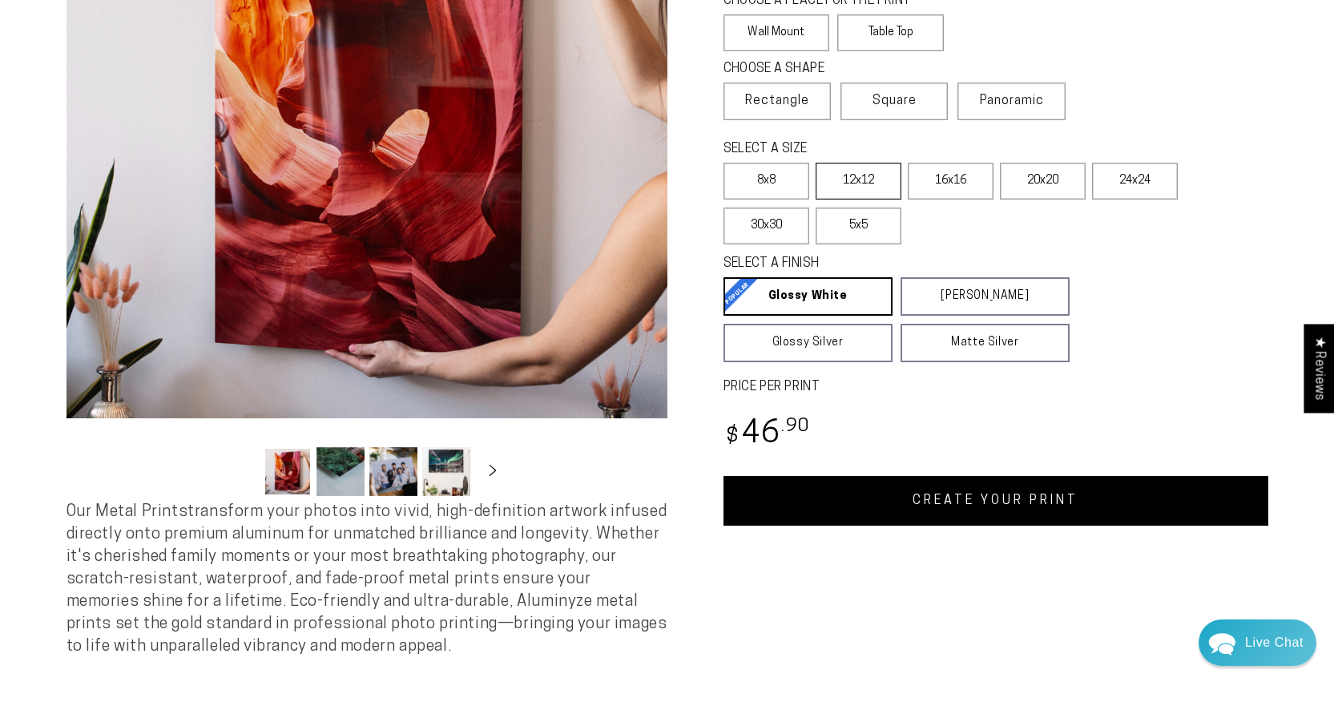
click at [848, 179] on label "12x12" at bounding box center [859, 181] width 86 height 37
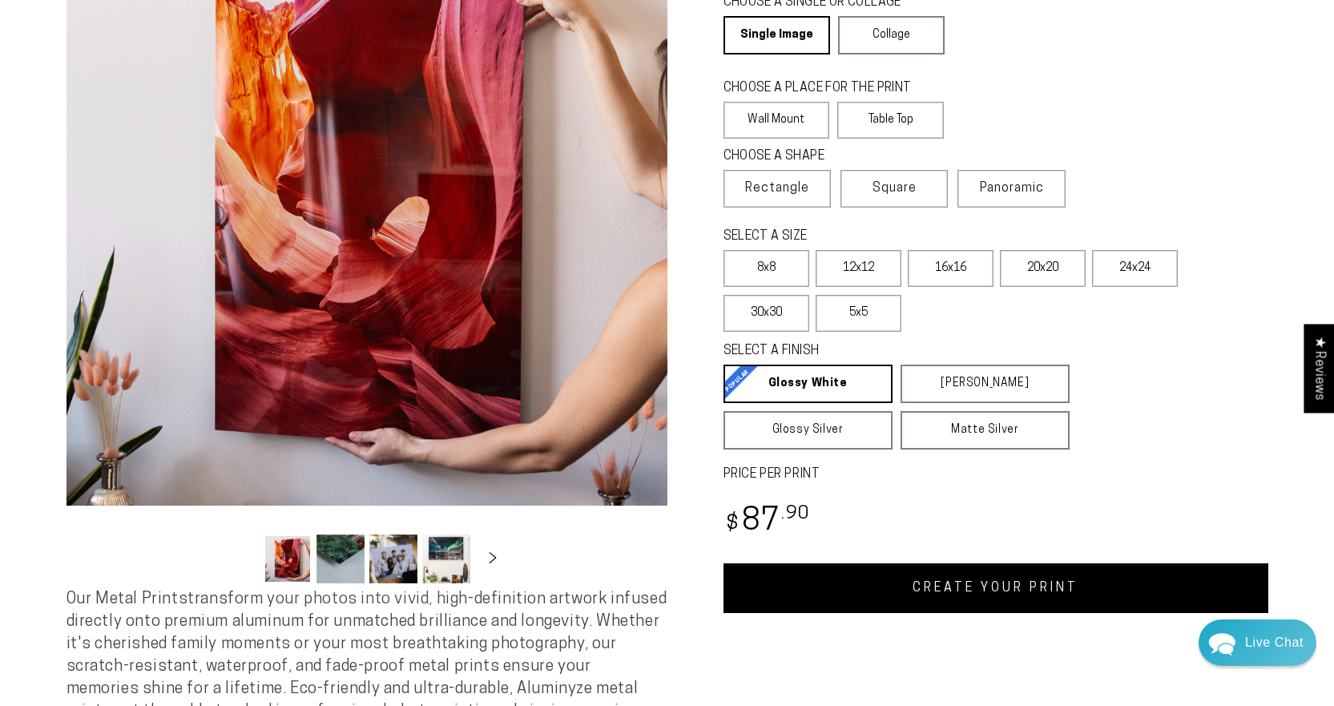
scroll to position [252, 0]
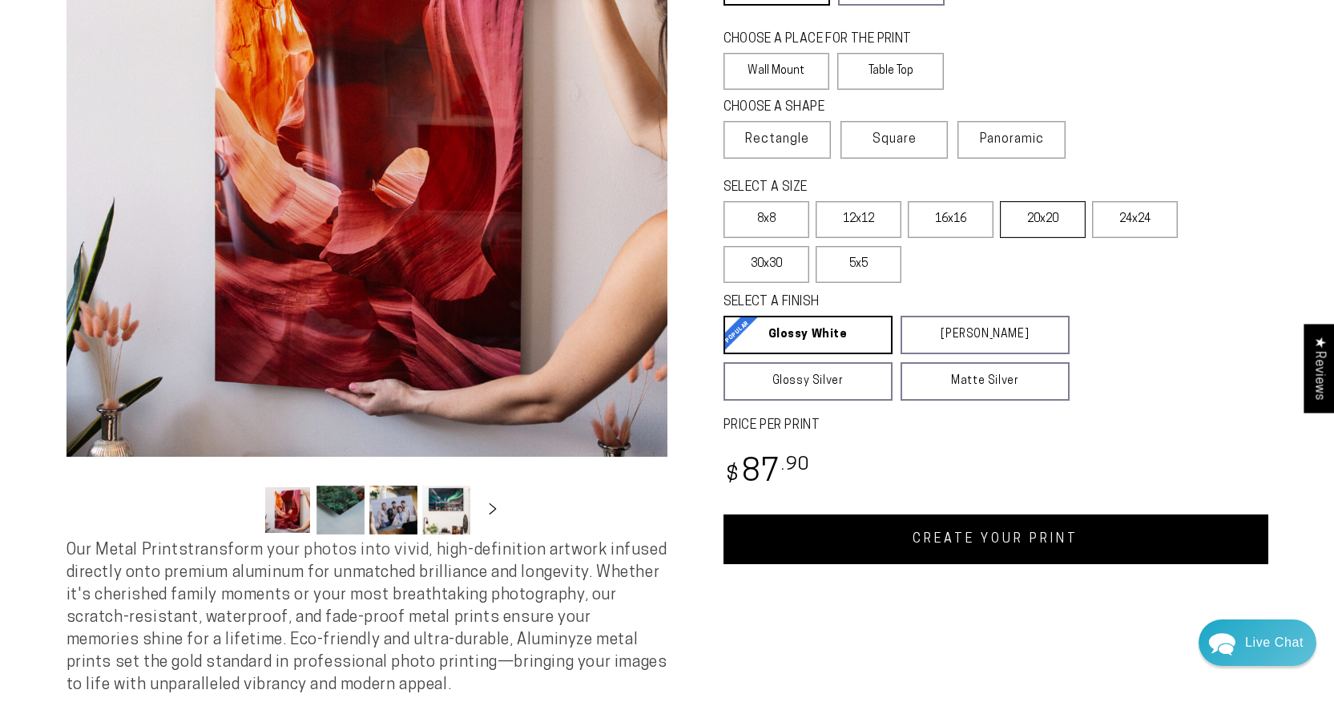
click at [1037, 217] on label "20x20" at bounding box center [1043, 219] width 86 height 37
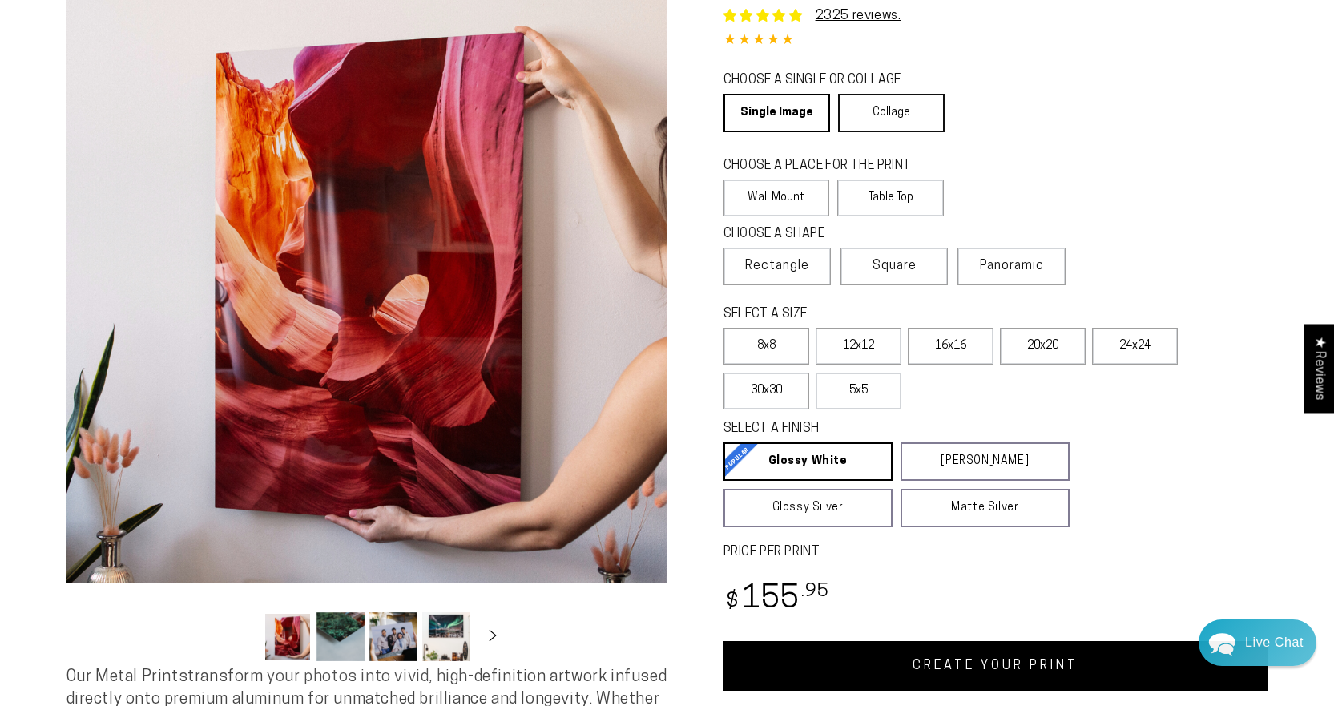
click at [883, 107] on link "Collage" at bounding box center [891, 113] width 107 height 38
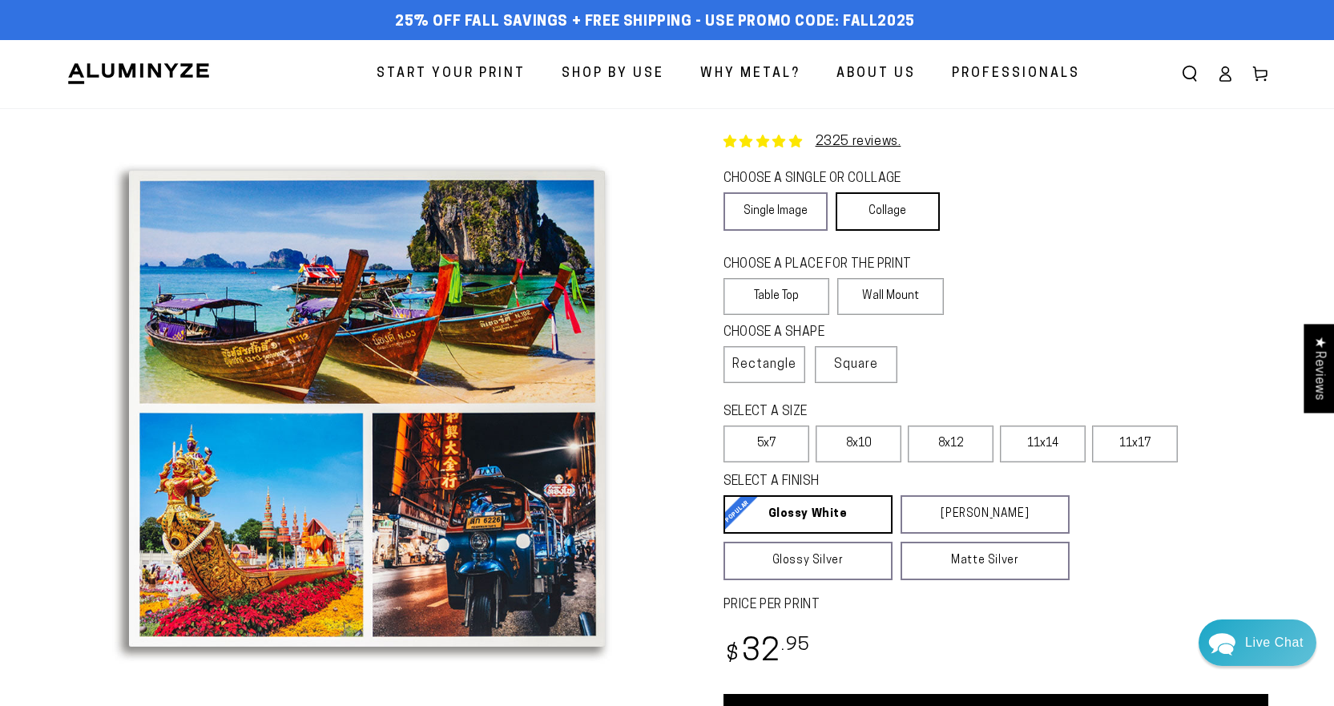
click at [898, 209] on link "Collage" at bounding box center [888, 211] width 104 height 38
click at [880, 287] on label "Wall Mount" at bounding box center [890, 296] width 107 height 37
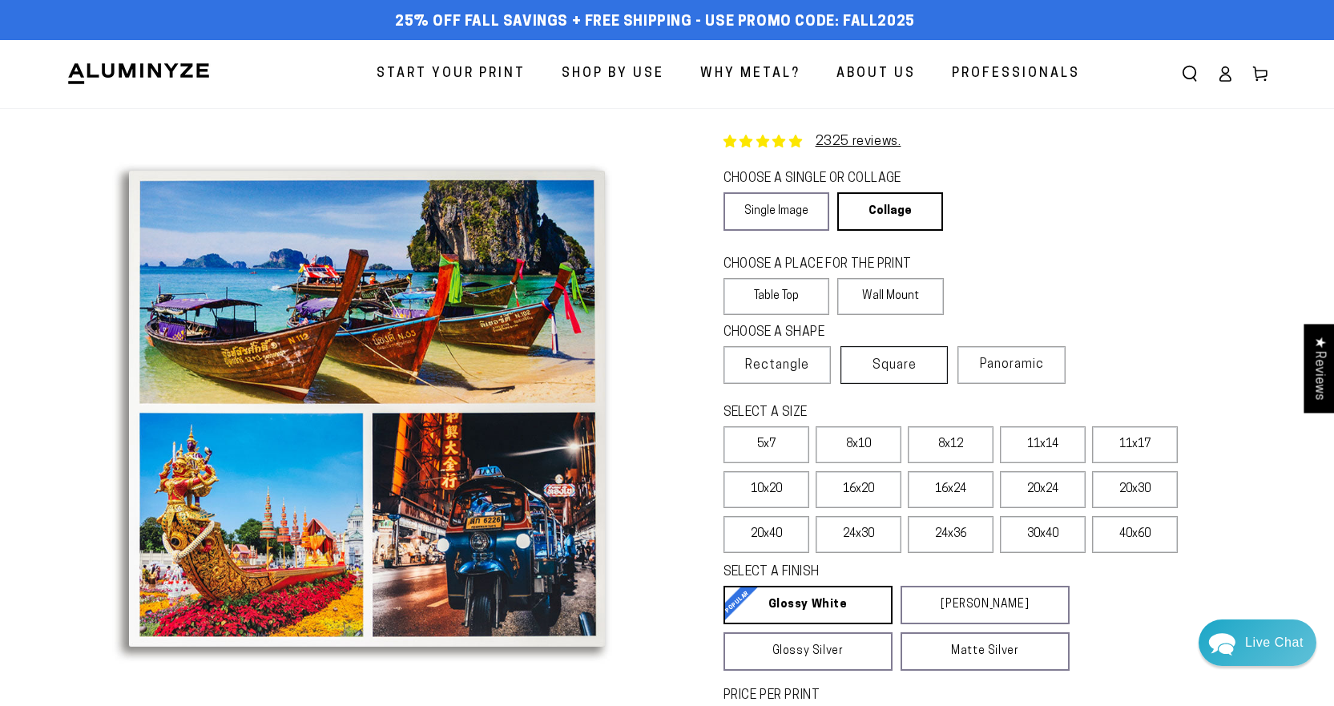
click at [887, 363] on span "Square" at bounding box center [894, 365] width 44 height 19
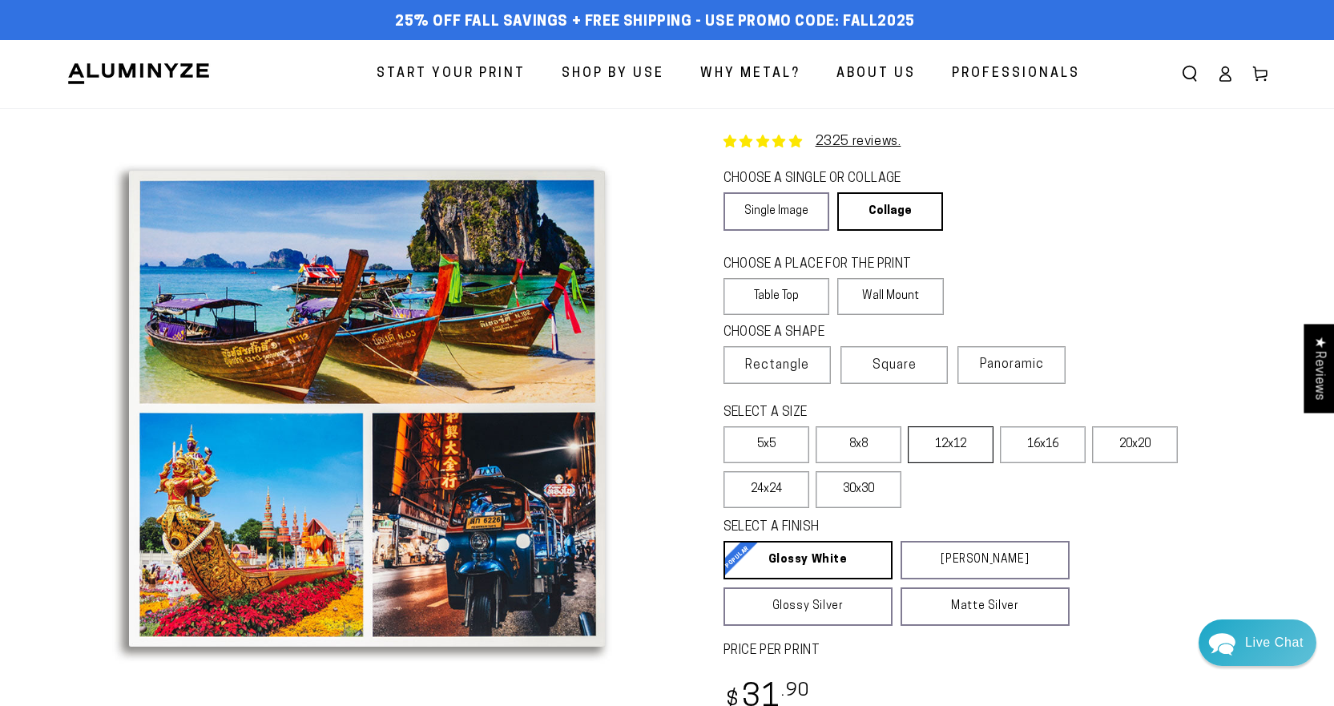
click at [945, 438] on label "12x12" at bounding box center [951, 444] width 86 height 37
click at [1045, 436] on label "16x16" at bounding box center [1043, 444] width 86 height 37
click at [299, 128] on button "Open media 1 in modal" at bounding box center [366, 408] width 601 height 601
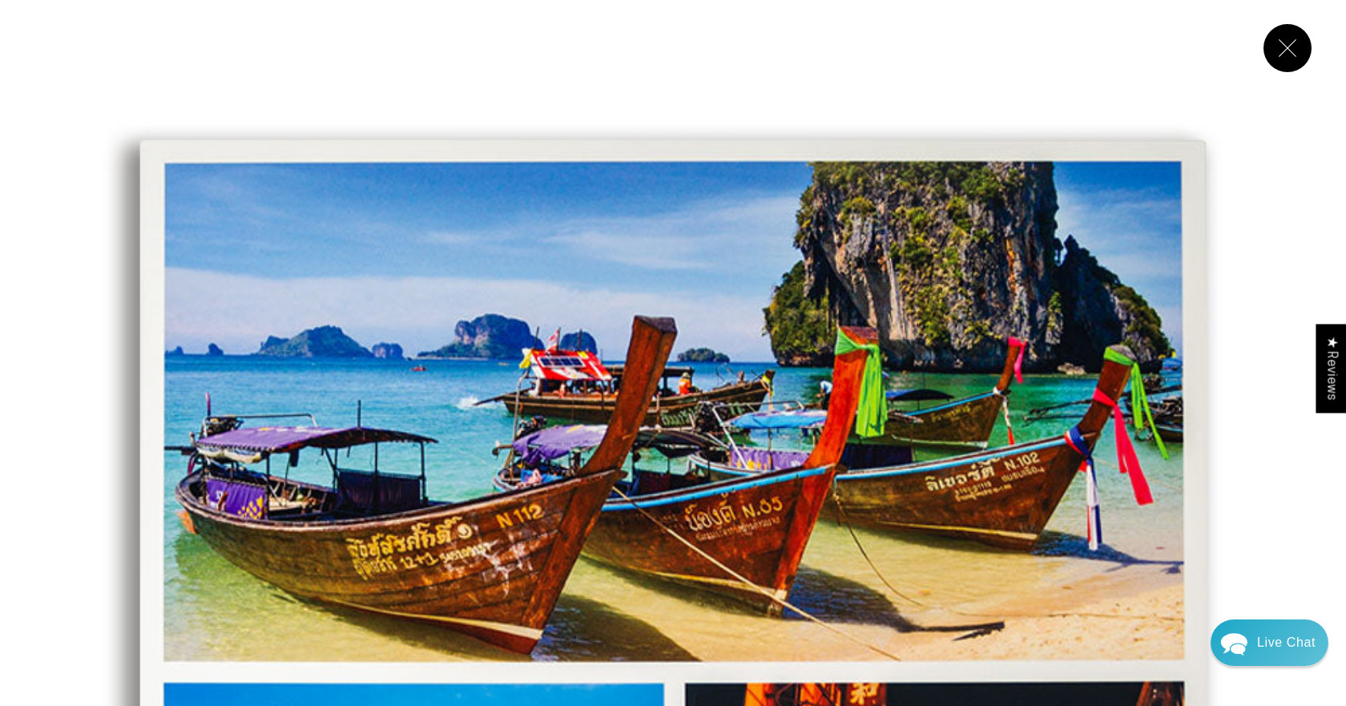
click at [1283, 40] on button "Close" at bounding box center [1287, 48] width 48 height 48
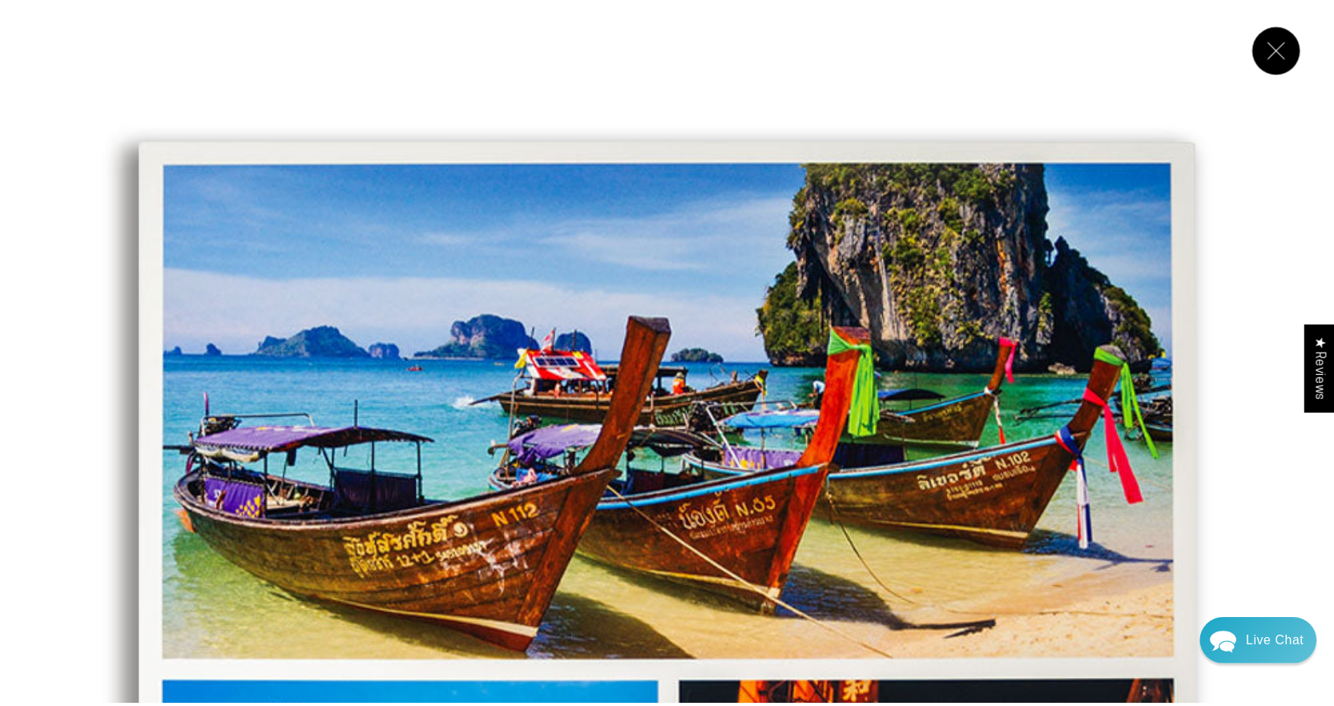
scroll to position [3, 0]
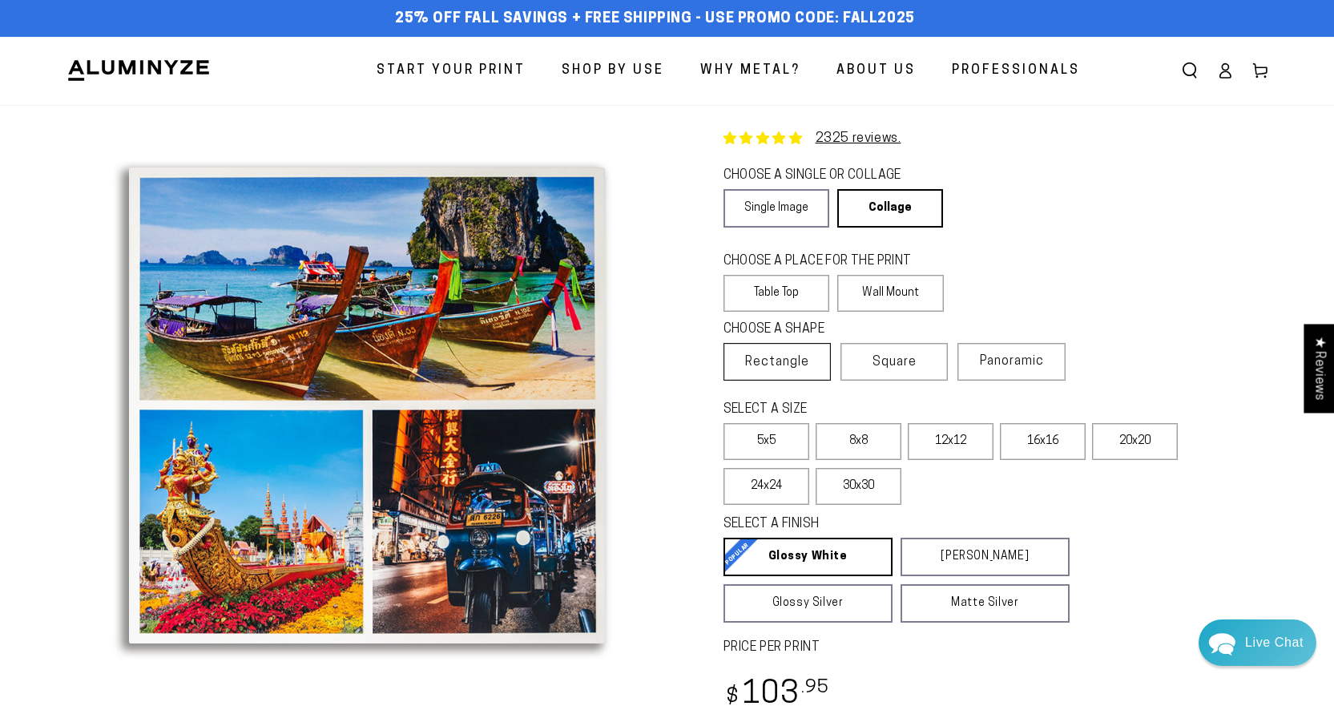
click at [793, 363] on span "Rectangle" at bounding box center [777, 361] width 64 height 19
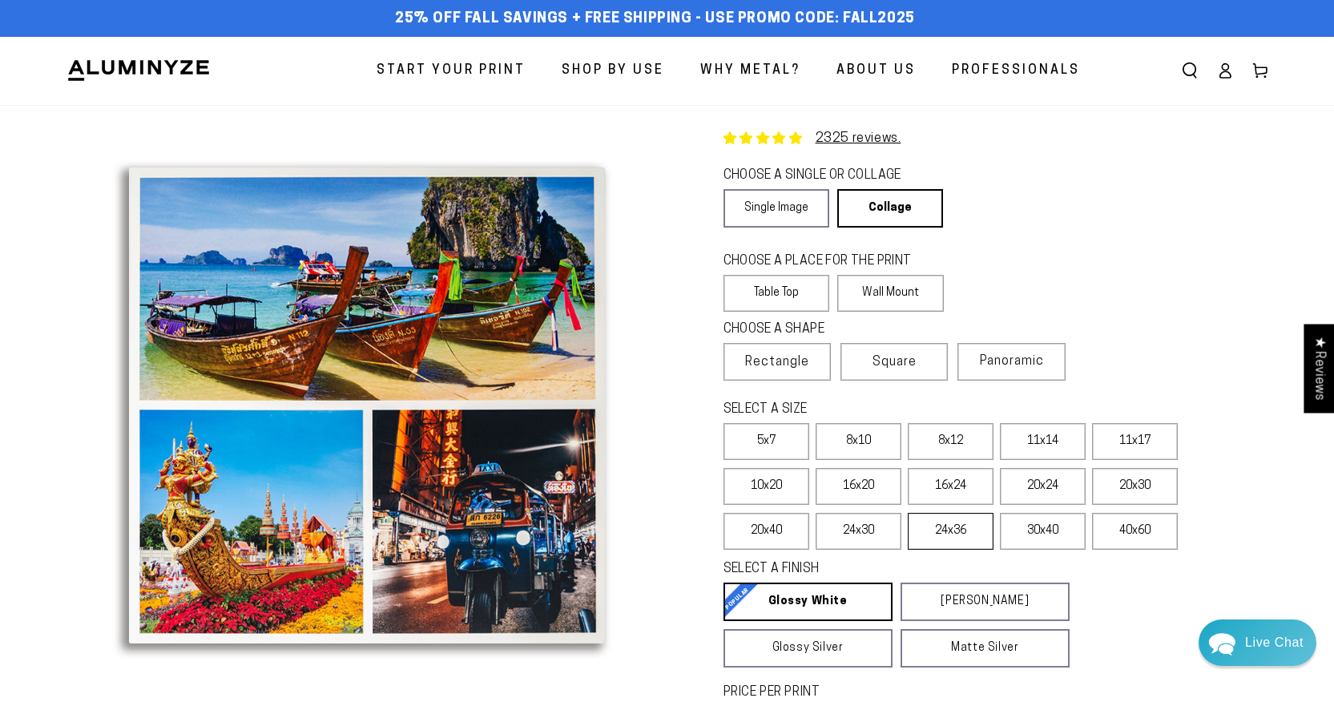
click at [944, 530] on label "24x36" at bounding box center [951, 531] width 86 height 37
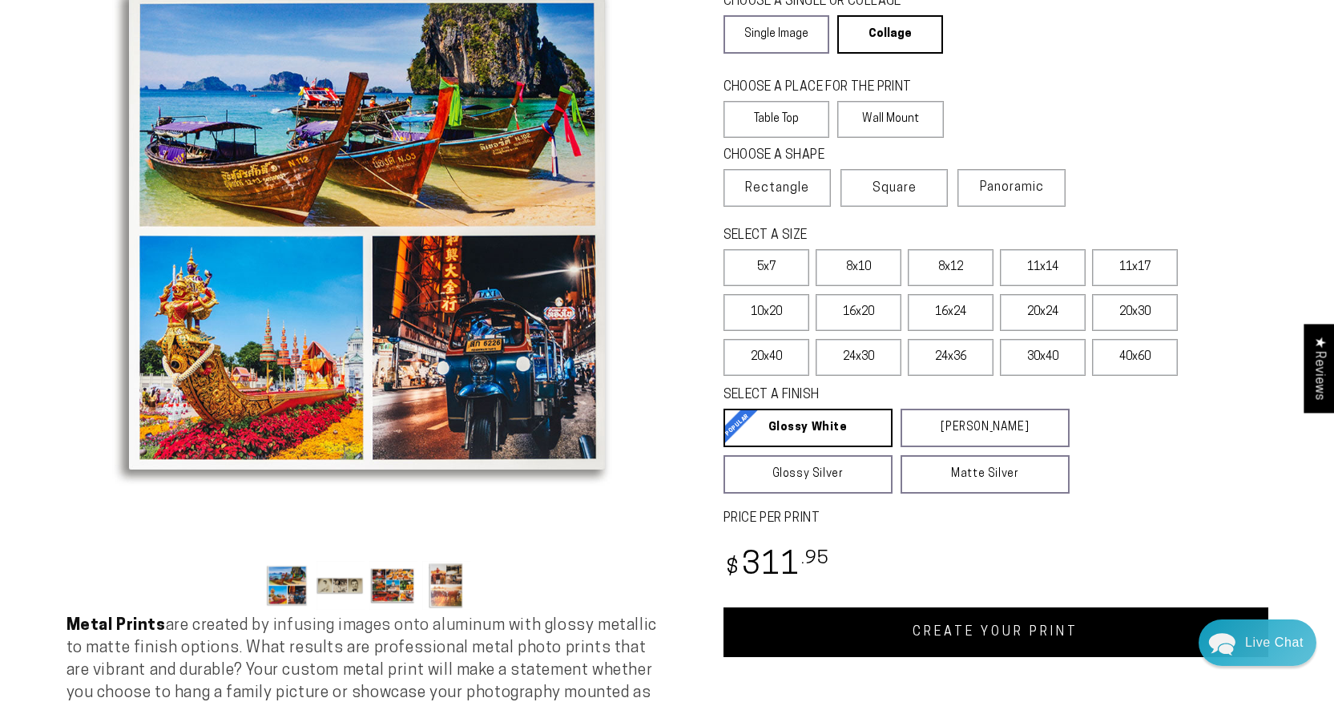
scroll to position [103, 0]
